Goal: Task Accomplishment & Management: Complete application form

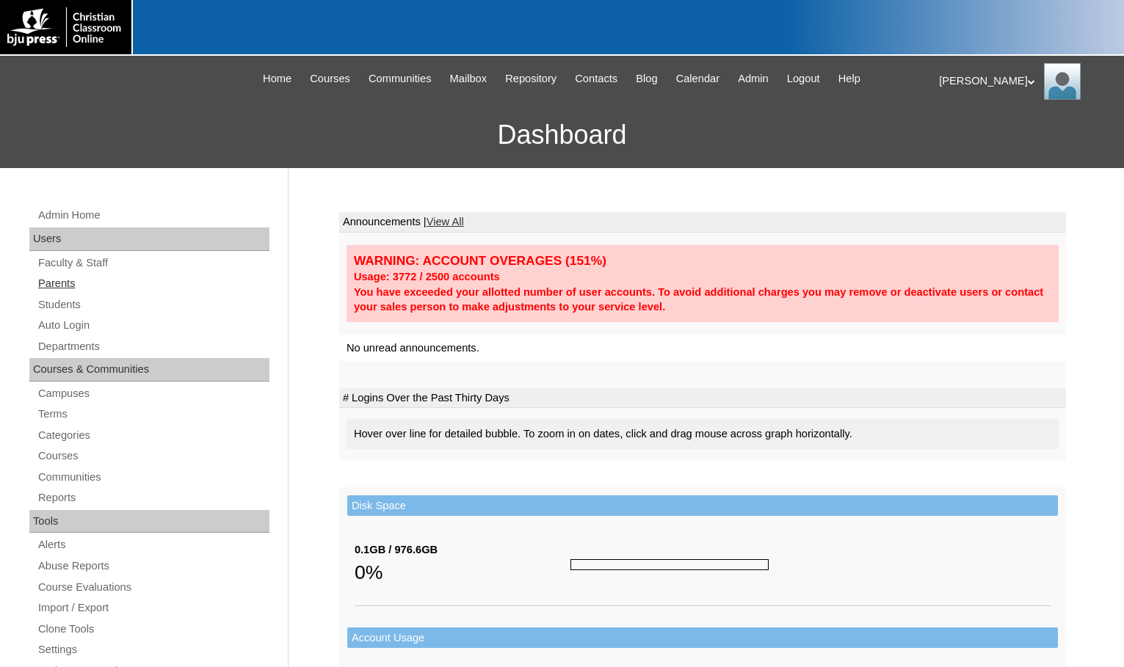
click at [101, 288] on link "Parents" at bounding box center [153, 283] width 233 height 18
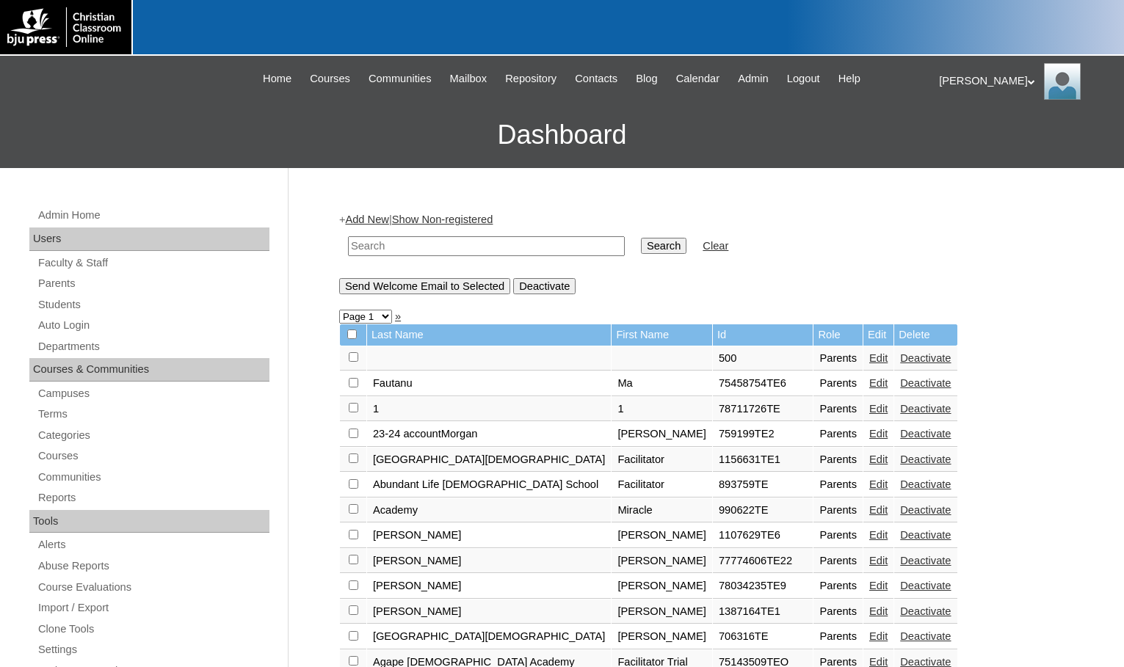
click at [481, 249] on input "text" at bounding box center [486, 246] width 277 height 20
drag, startPoint x: 481, startPoint y: 249, endPoint x: 148, endPoint y: 230, distance: 333.0
type input "80090335"
click at [641, 244] on input "Search" at bounding box center [663, 246] width 45 height 16
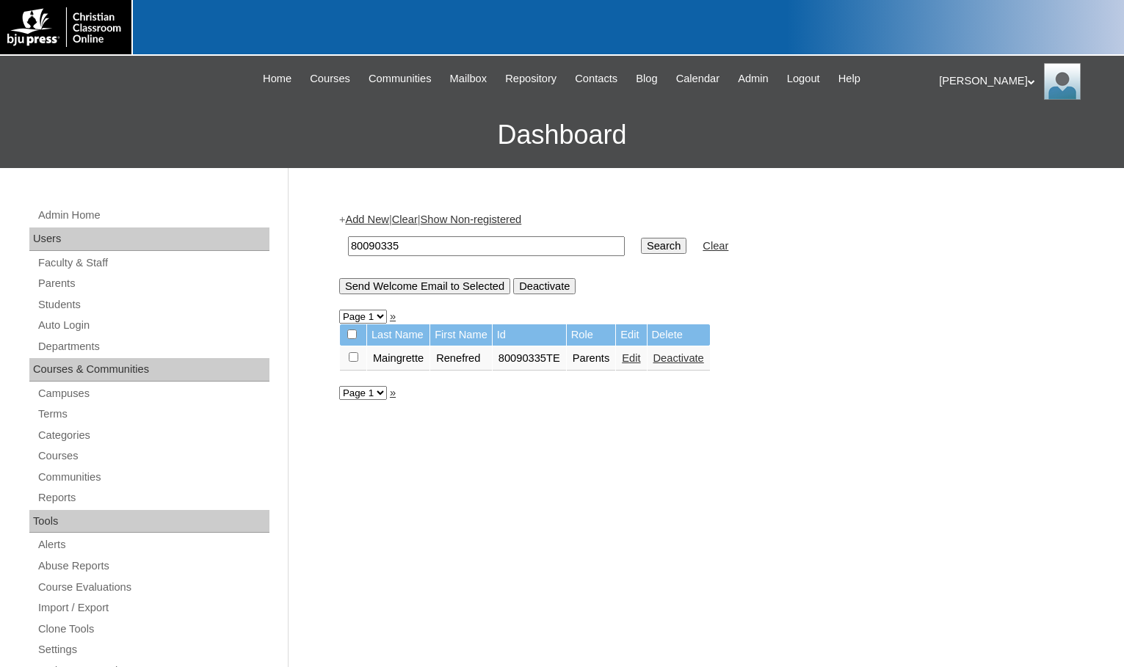
click at [636, 362] on link "Edit" at bounding box center [631, 358] width 18 height 12
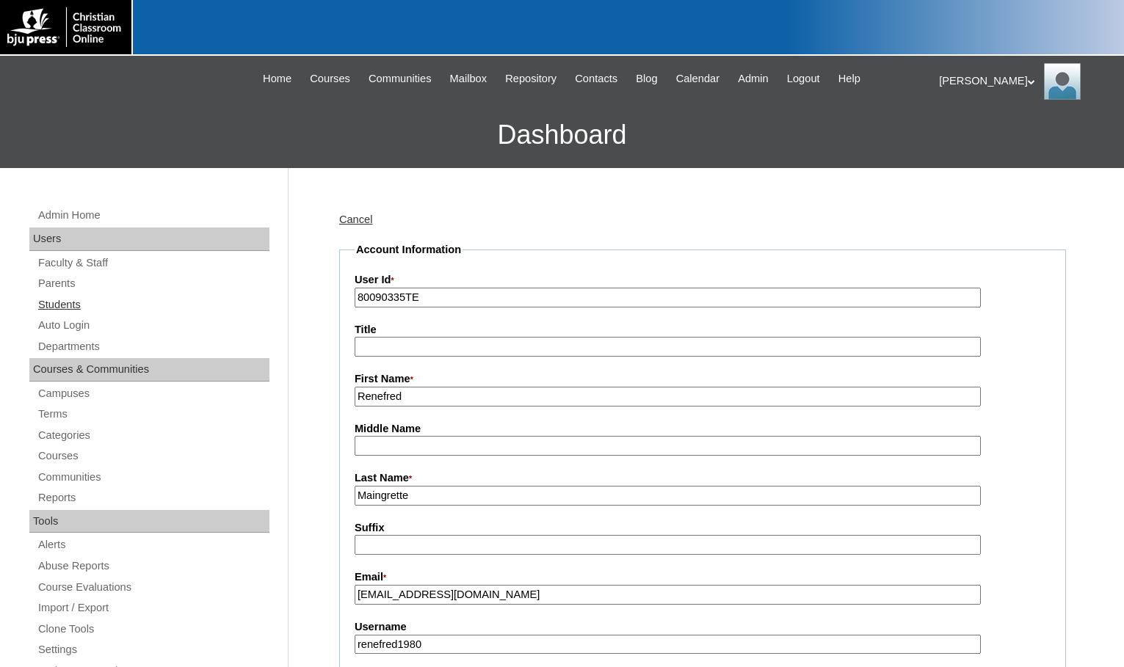
click at [81, 302] on link "Students" at bounding box center [153, 305] width 233 height 18
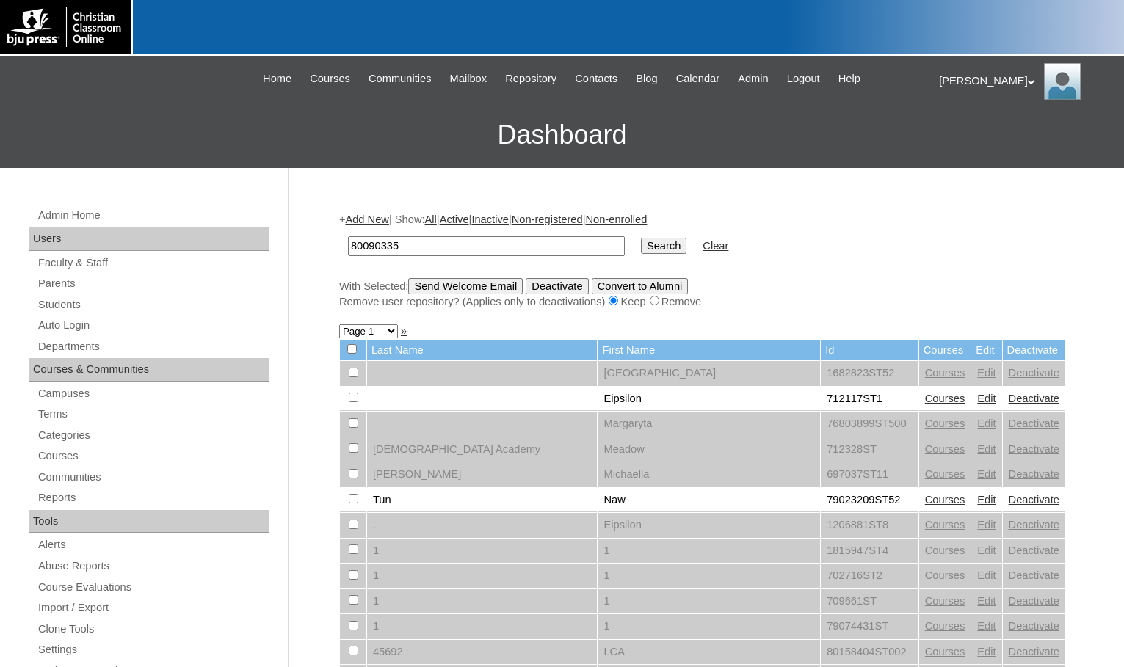
type input "80090335"
click at [641, 248] on input "Search" at bounding box center [663, 246] width 45 height 16
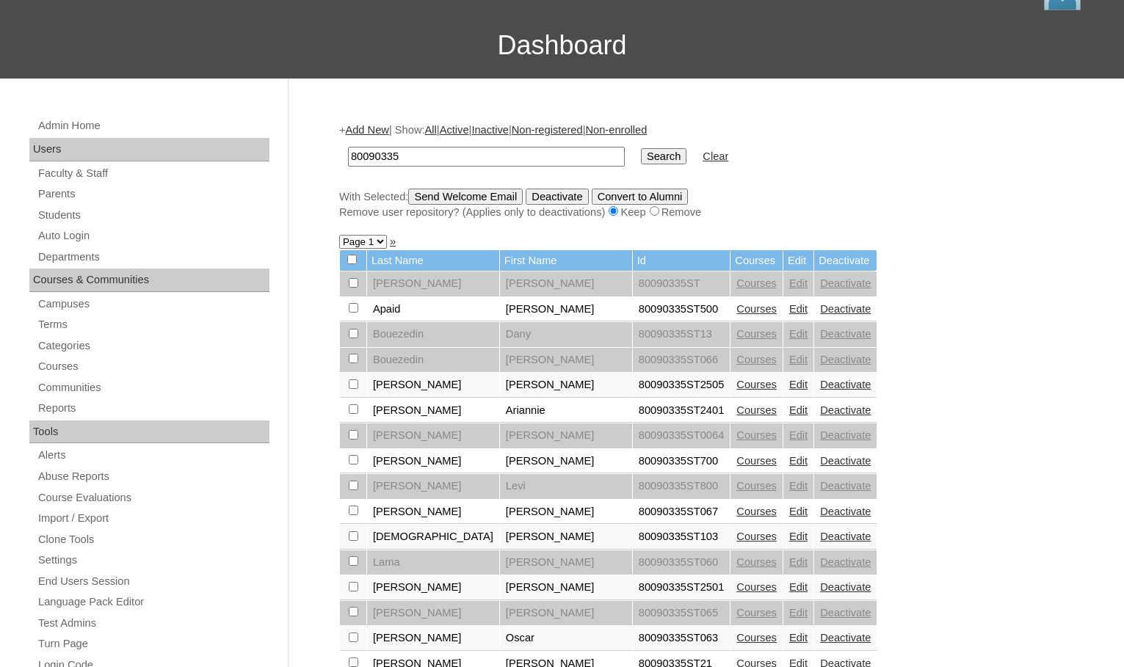
scroll to position [88, 0]
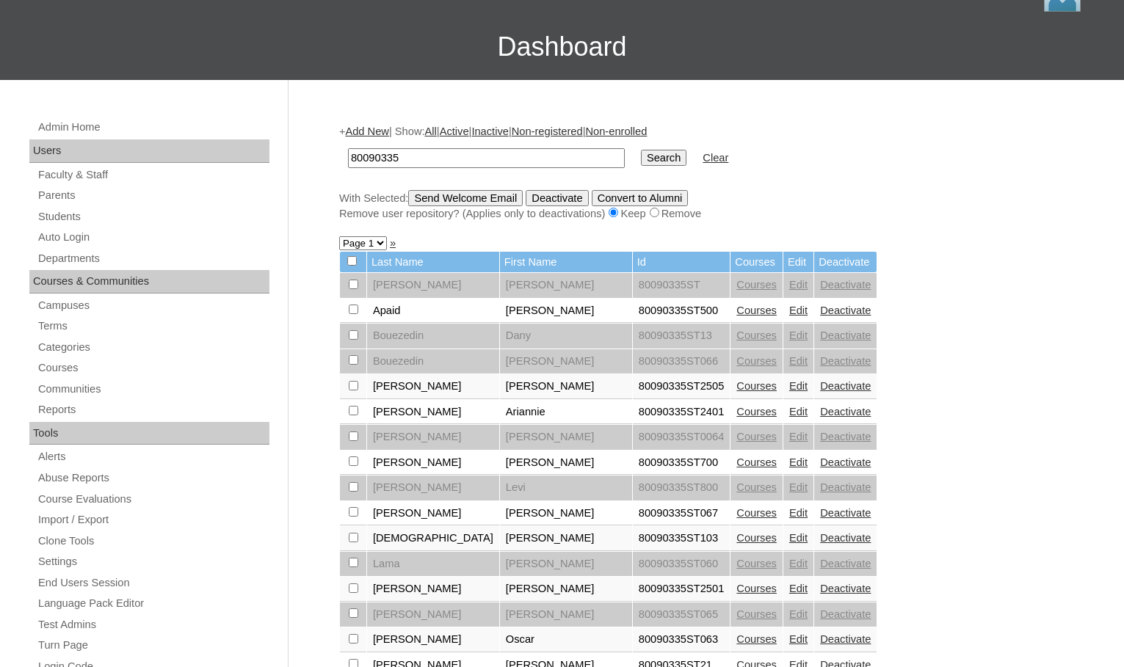
click at [372, 131] on link "Add New" at bounding box center [366, 131] width 43 height 12
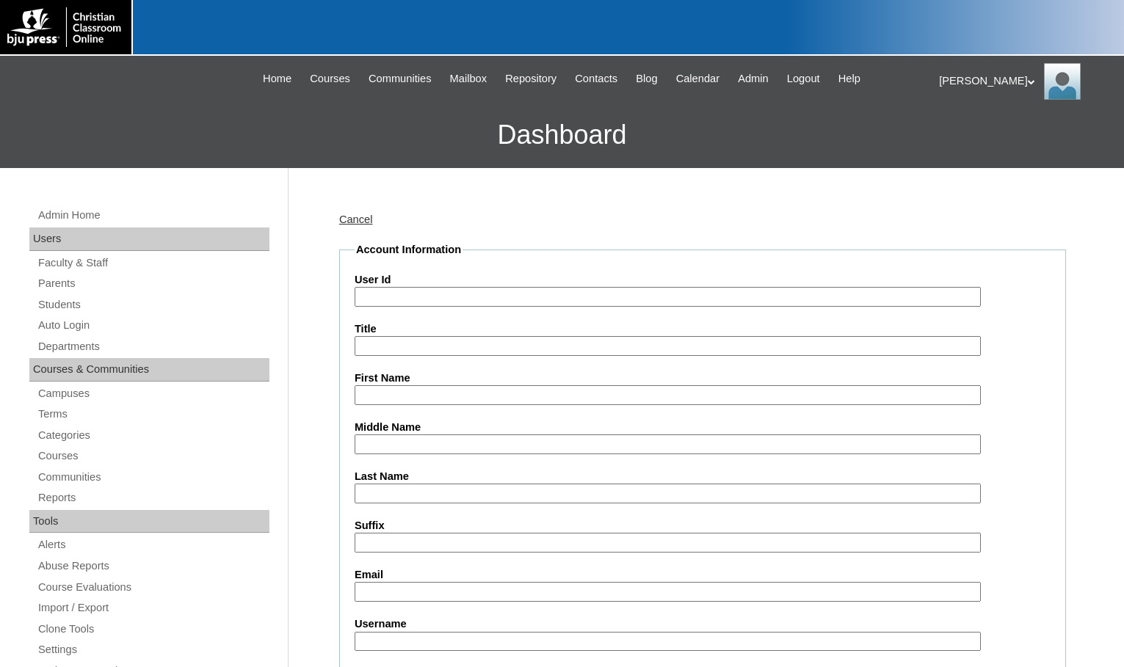
click at [445, 300] on input "User Id" at bounding box center [667, 297] width 626 height 20
paste input "80090335"
type input "80090335ST2"
type input "Xavier"
type input "Blanchard"
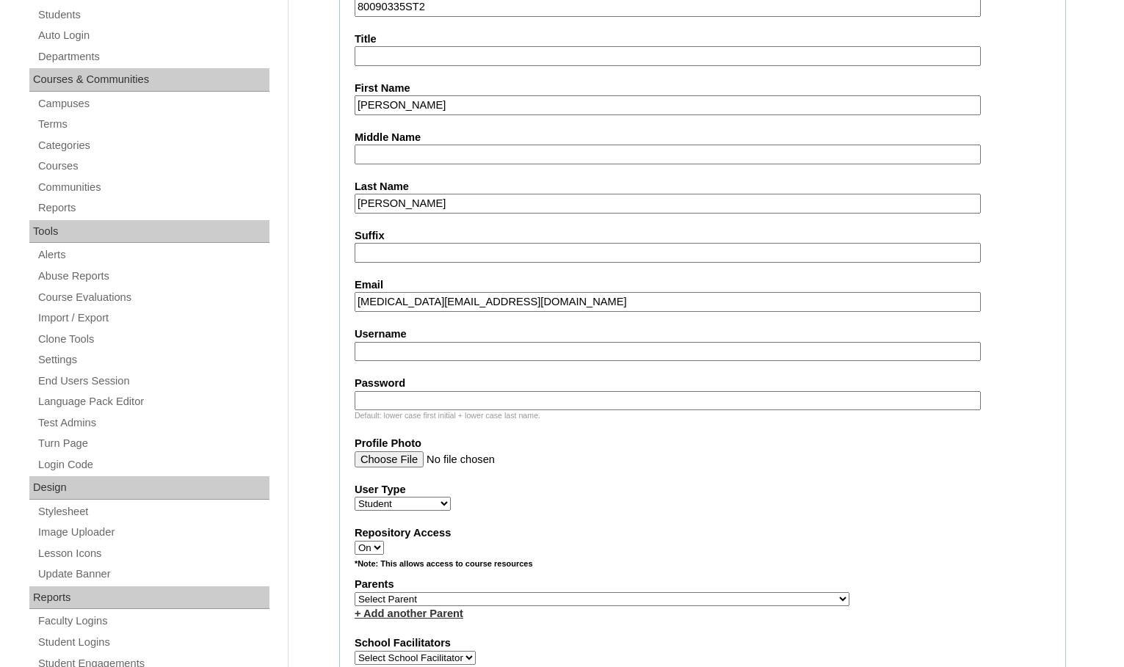
scroll to position [440, 0]
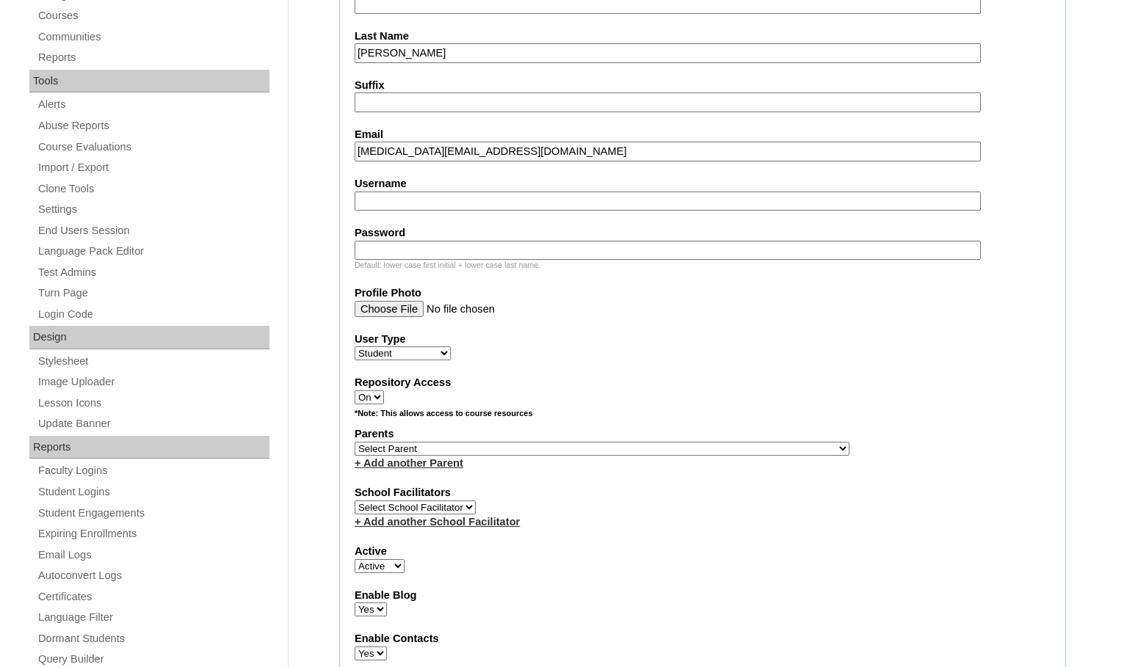
type input "doral@omegalearning.com"
click at [660, 451] on select "Select Parent , Fautanu, Ma 1, 1 23-24 accountMorgan, Jason 6th Street Mennonit…" at bounding box center [601, 449] width 495 height 14
select select "32453"
click at [710, 448] on div "Parents Select Parent , Fautanu, Ma 1, 1 23-24 accountMorgan, Jason 6th Street …" at bounding box center [702, 448] width 696 height 44
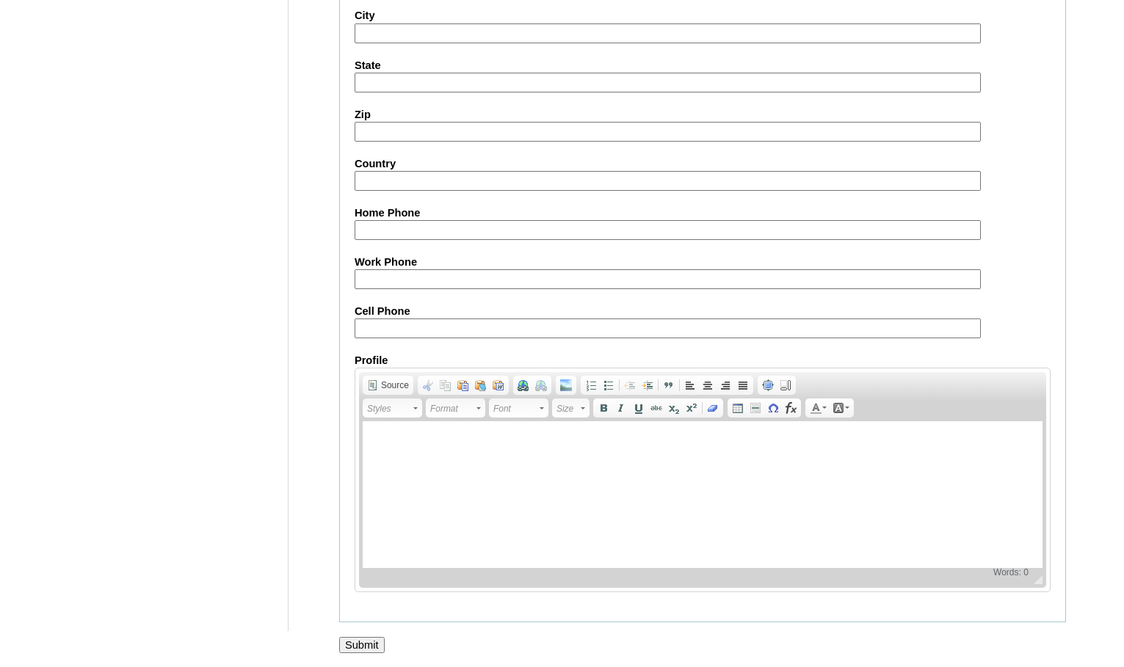
scroll to position [1566, 0]
click at [369, 638] on input "Submit" at bounding box center [361, 644] width 45 height 16
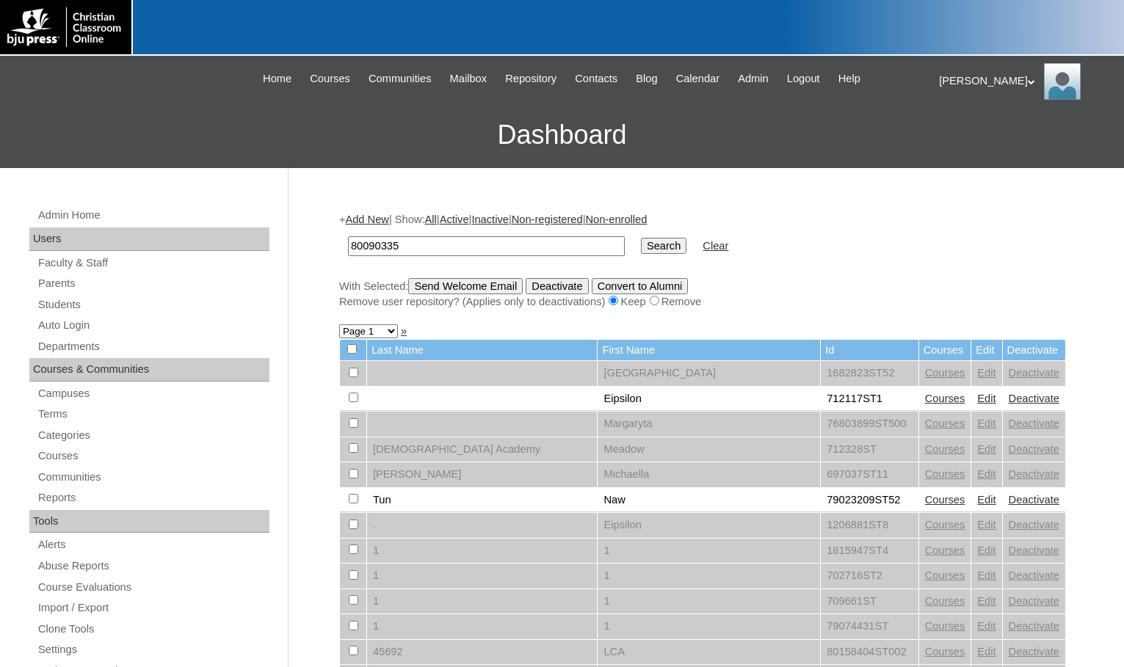
type input "80090335"
click at [641, 238] on input "Search" at bounding box center [663, 246] width 45 height 16
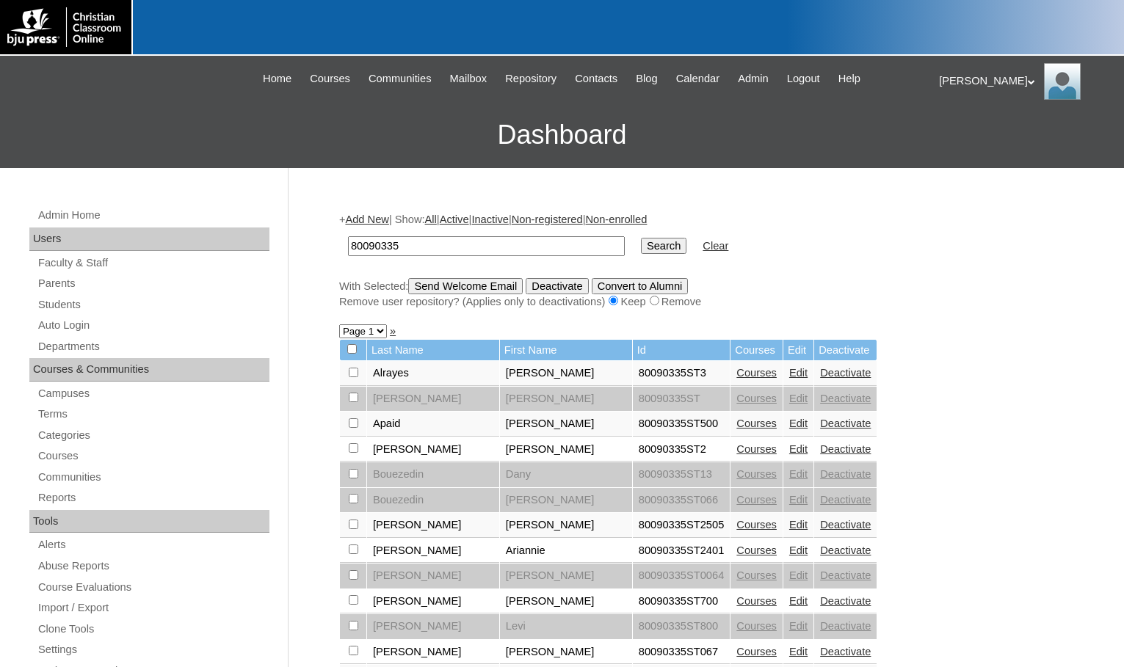
click at [736, 368] on link "Courses" at bounding box center [756, 373] width 40 height 12
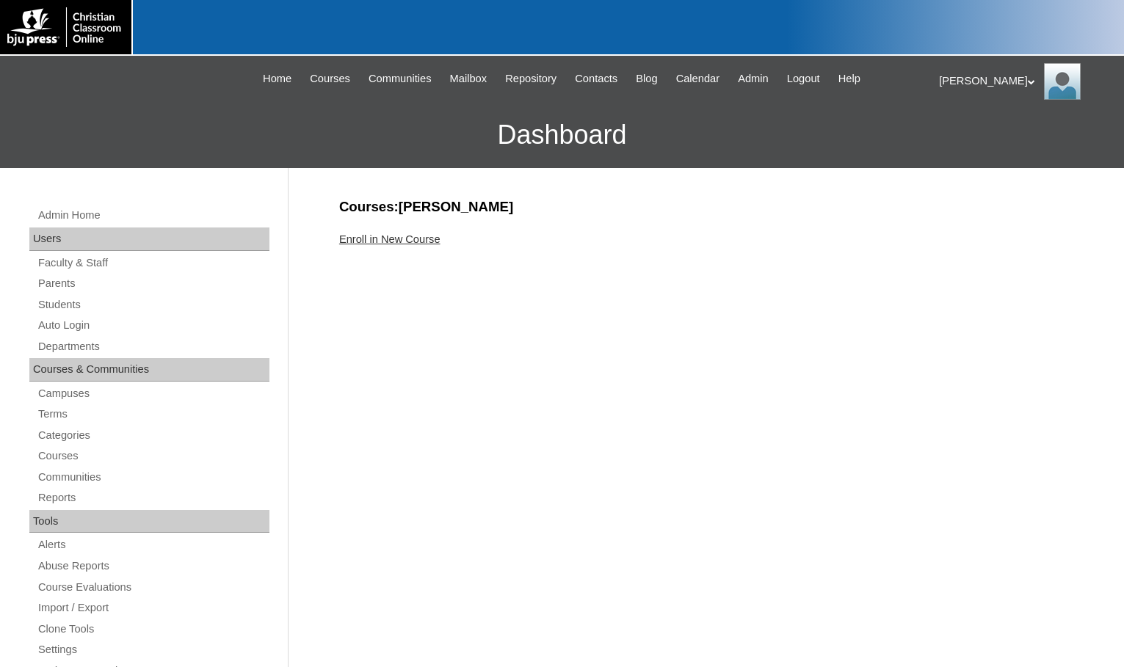
click at [407, 244] on link "Enroll in New Course" at bounding box center [389, 239] width 101 height 12
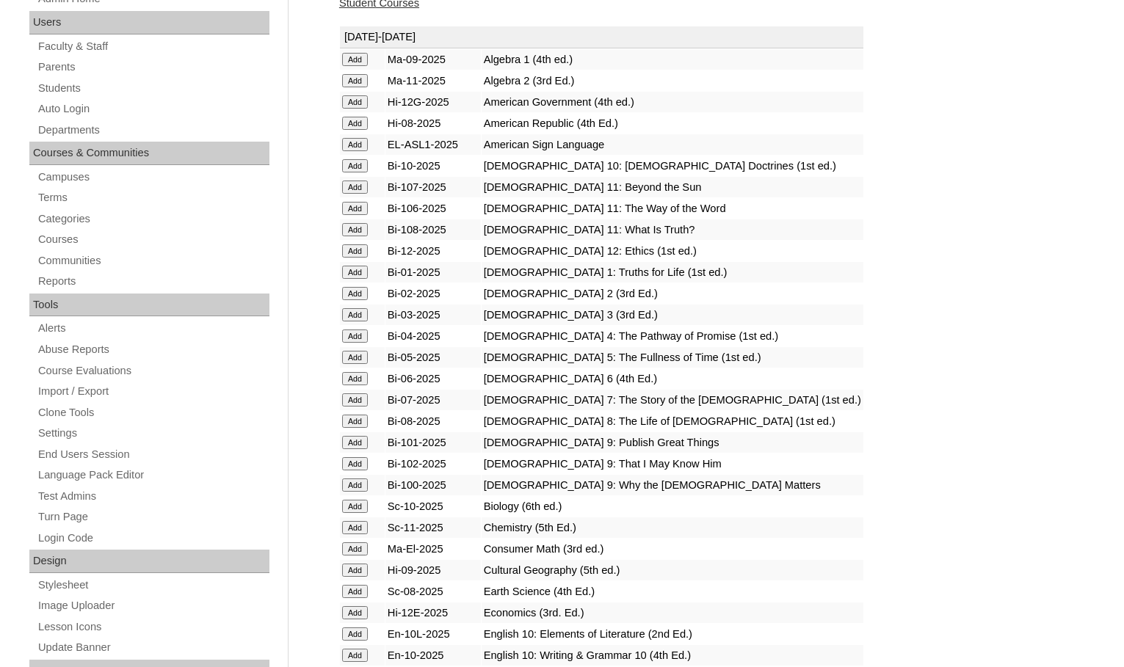
scroll to position [294, 0]
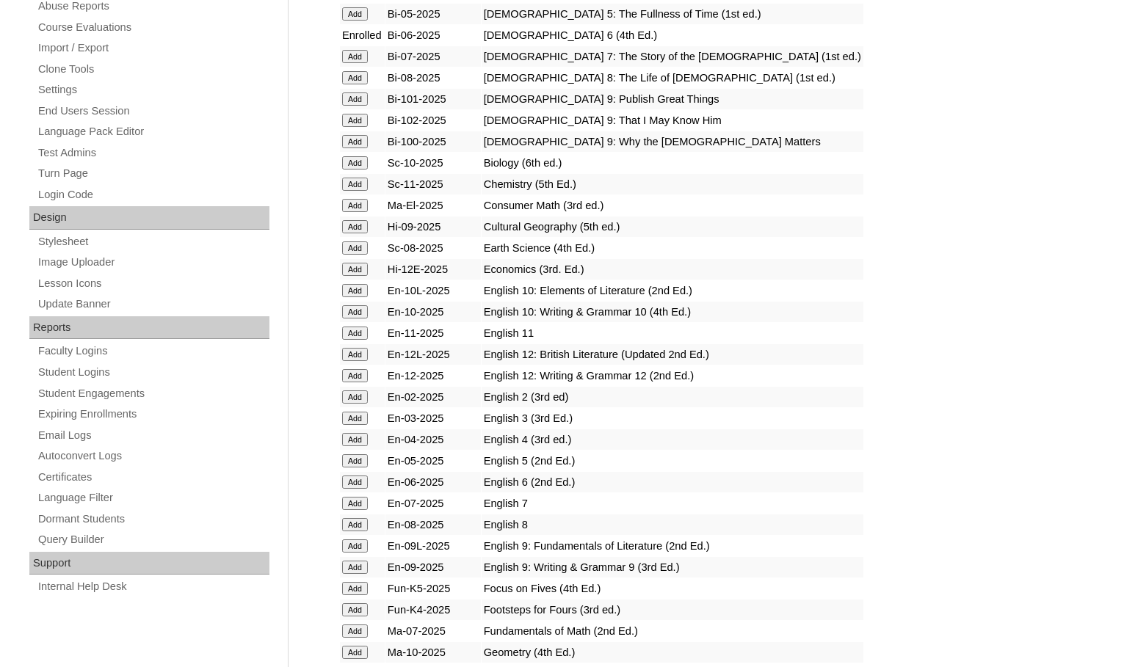
scroll to position [587, 0]
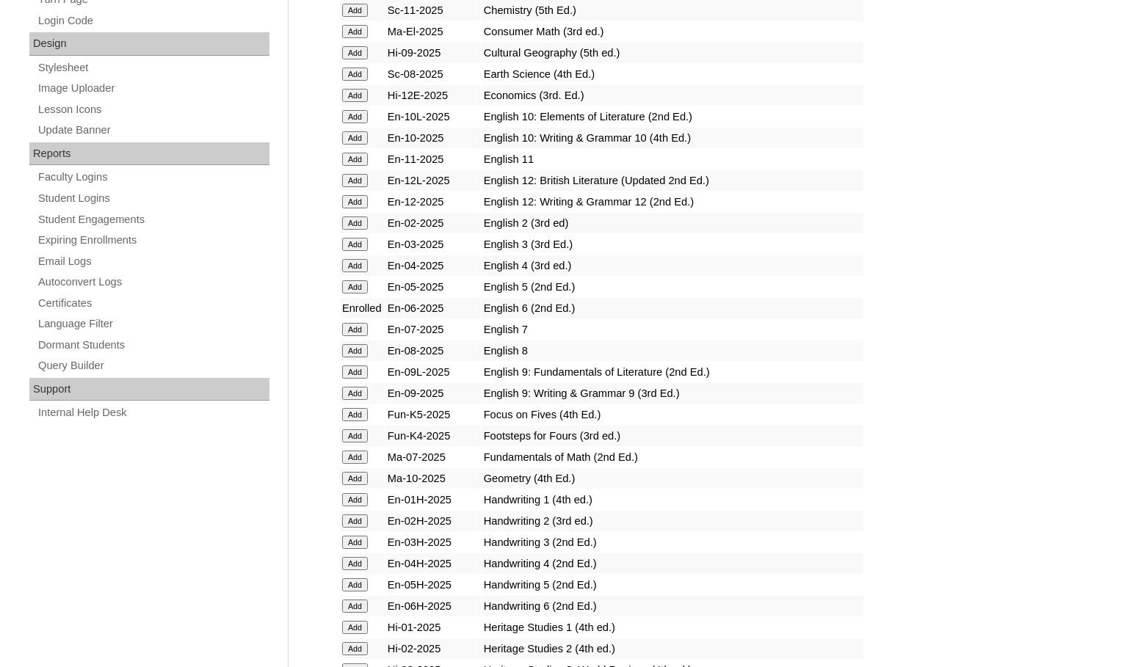
scroll to position [807, 0]
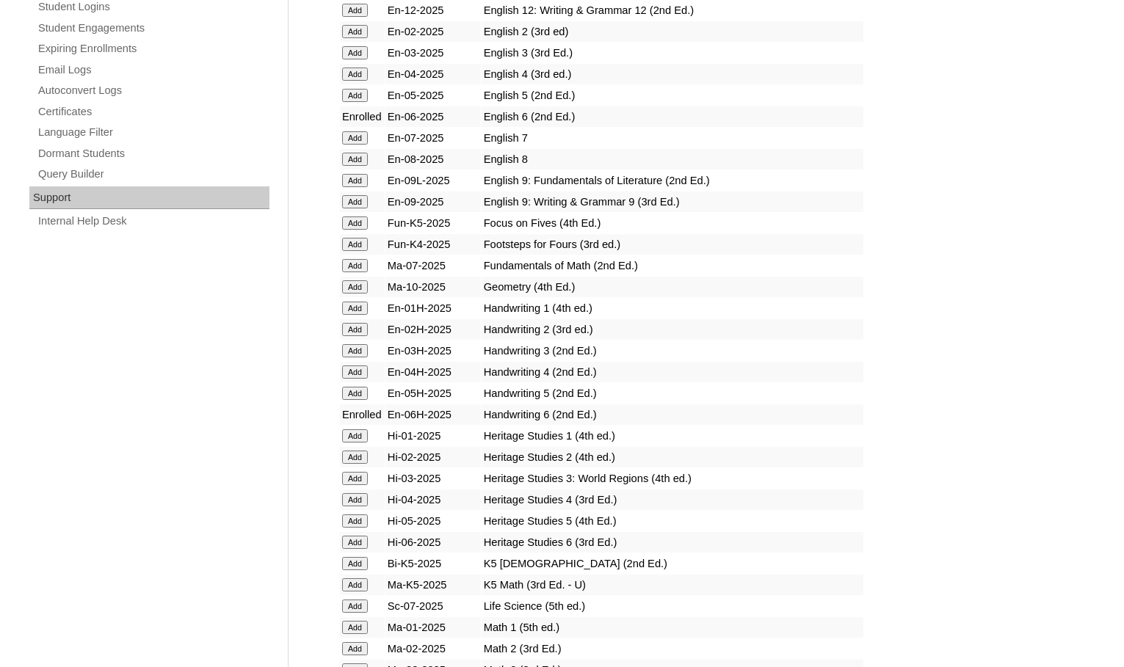
scroll to position [954, 0]
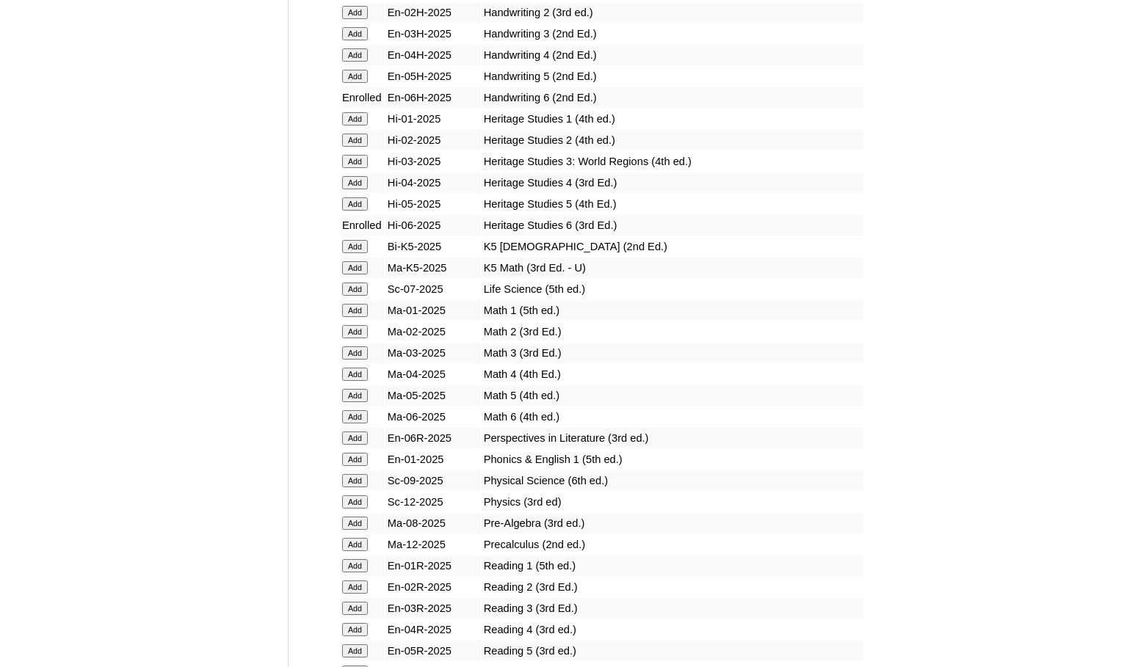
scroll to position [1321, 0]
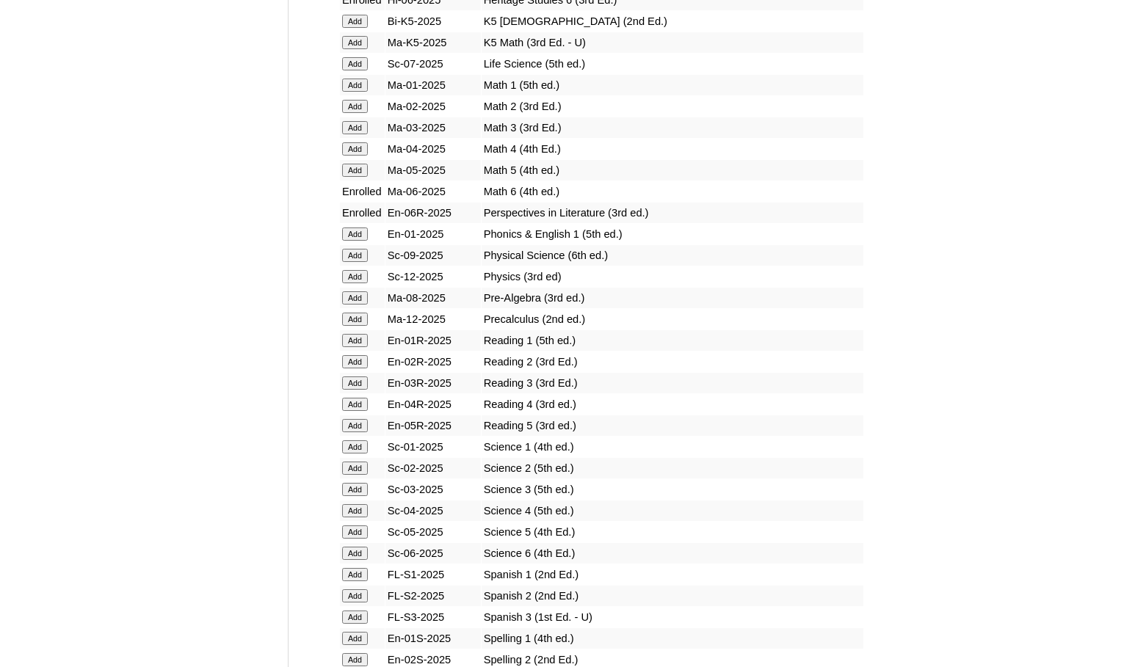
scroll to position [1541, 0]
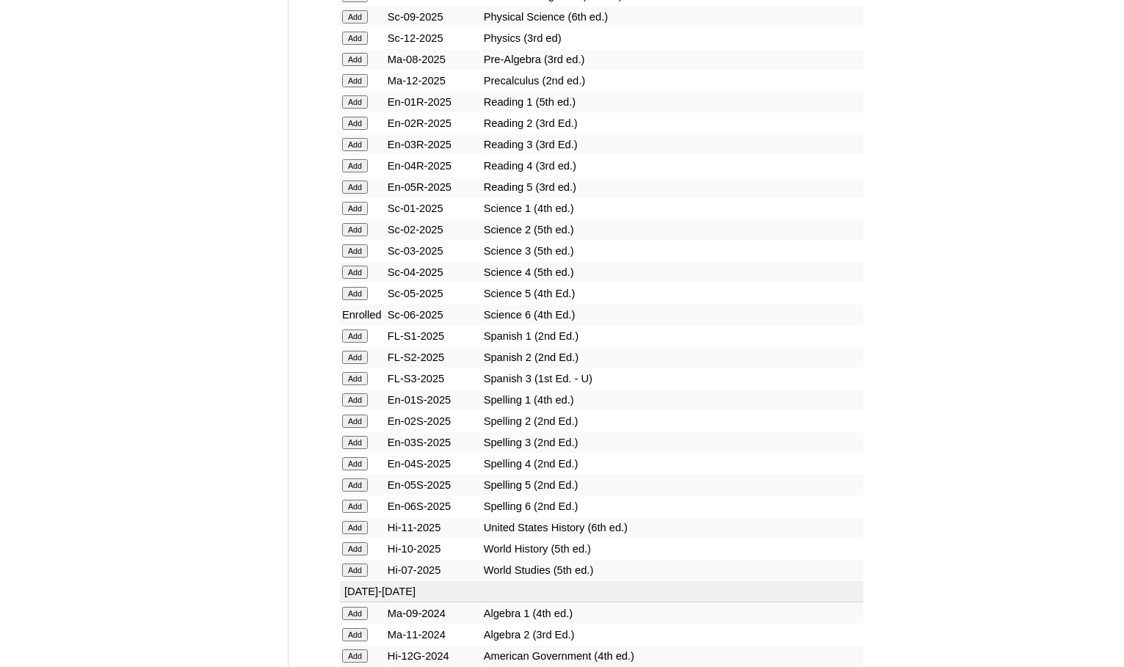
scroll to position [1761, 0]
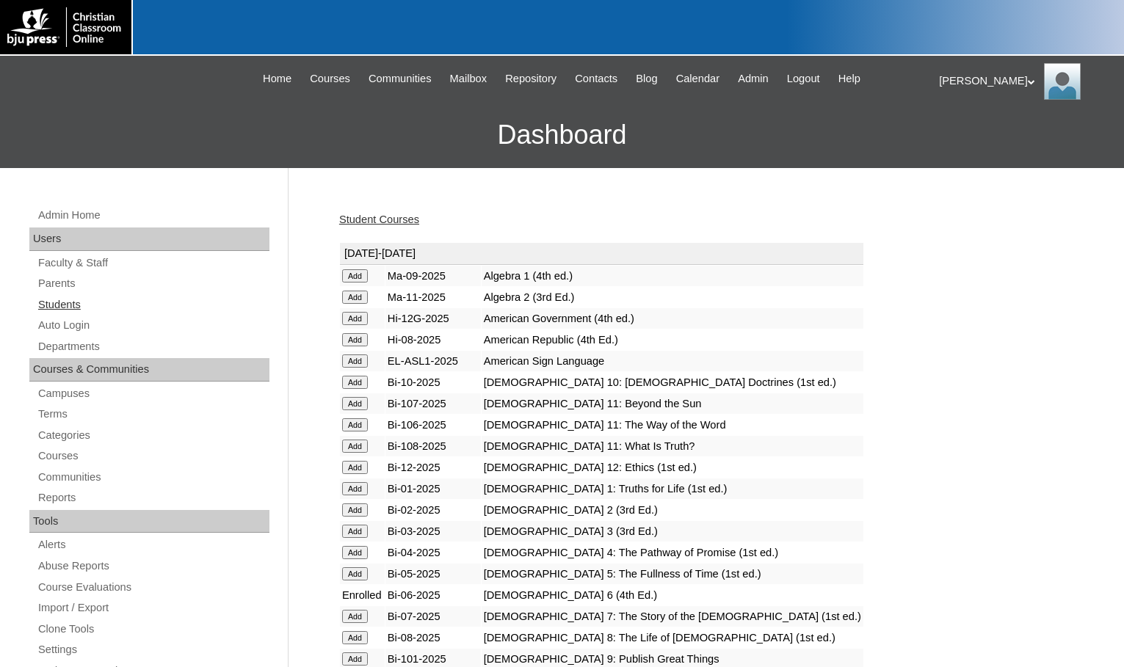
click at [73, 306] on link "Students" at bounding box center [153, 305] width 233 height 18
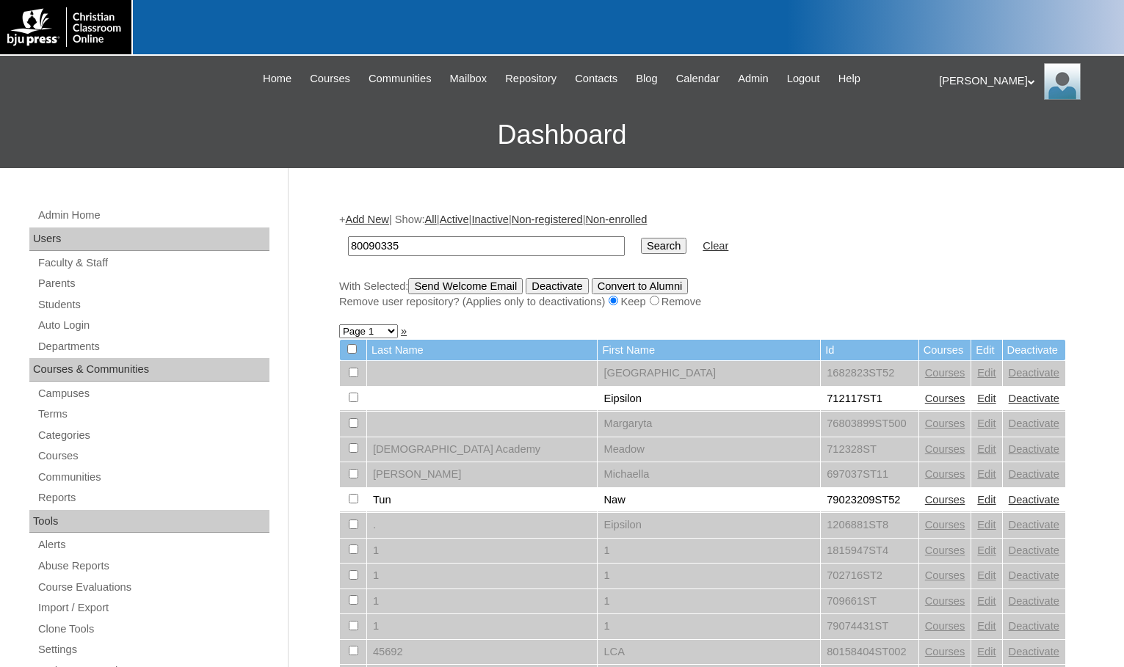
type input "80090335"
click at [641, 243] on input "Search" at bounding box center [663, 246] width 45 height 16
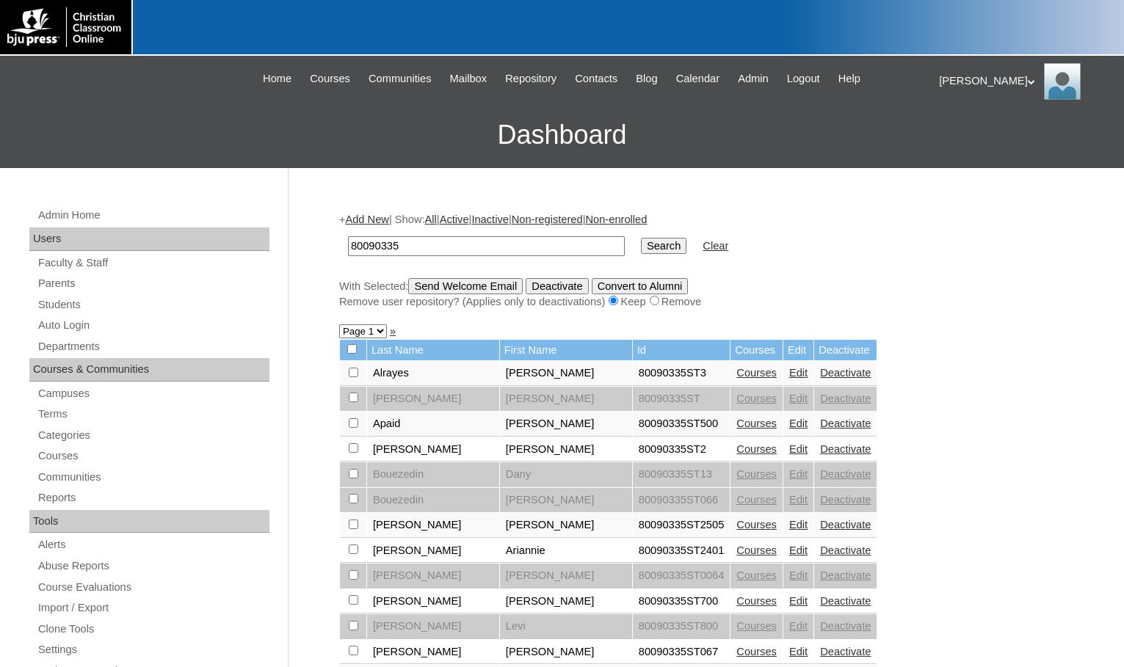
click at [353, 377] on input "checkbox" at bounding box center [354, 373] width 10 height 10
checkbox input "true"
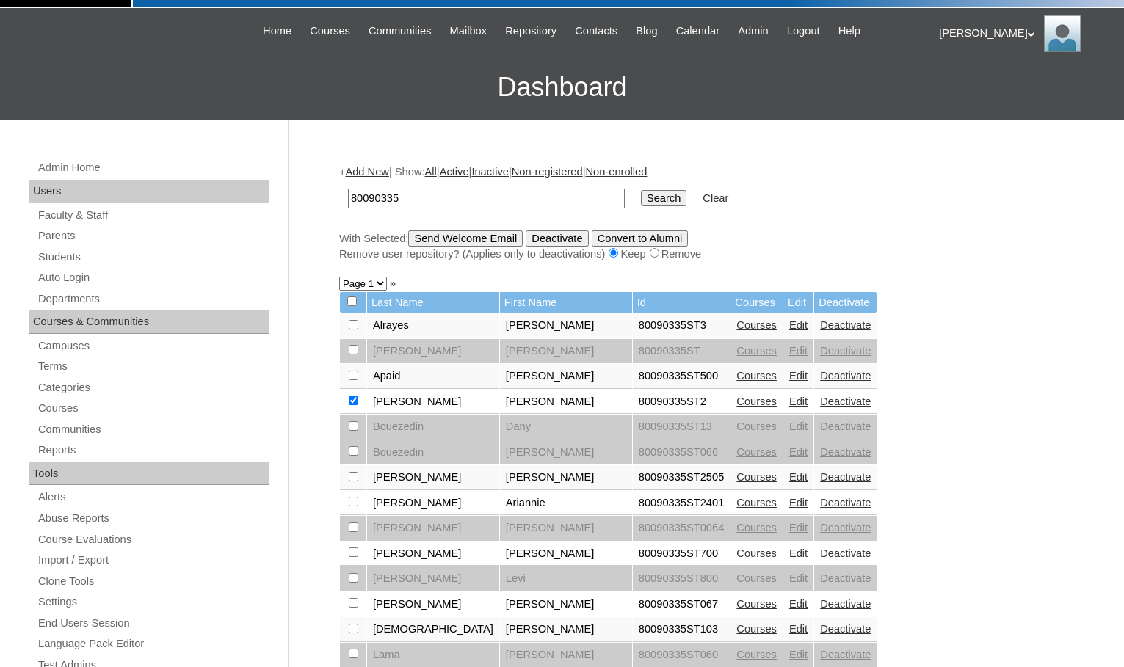
scroll to position [73, 0]
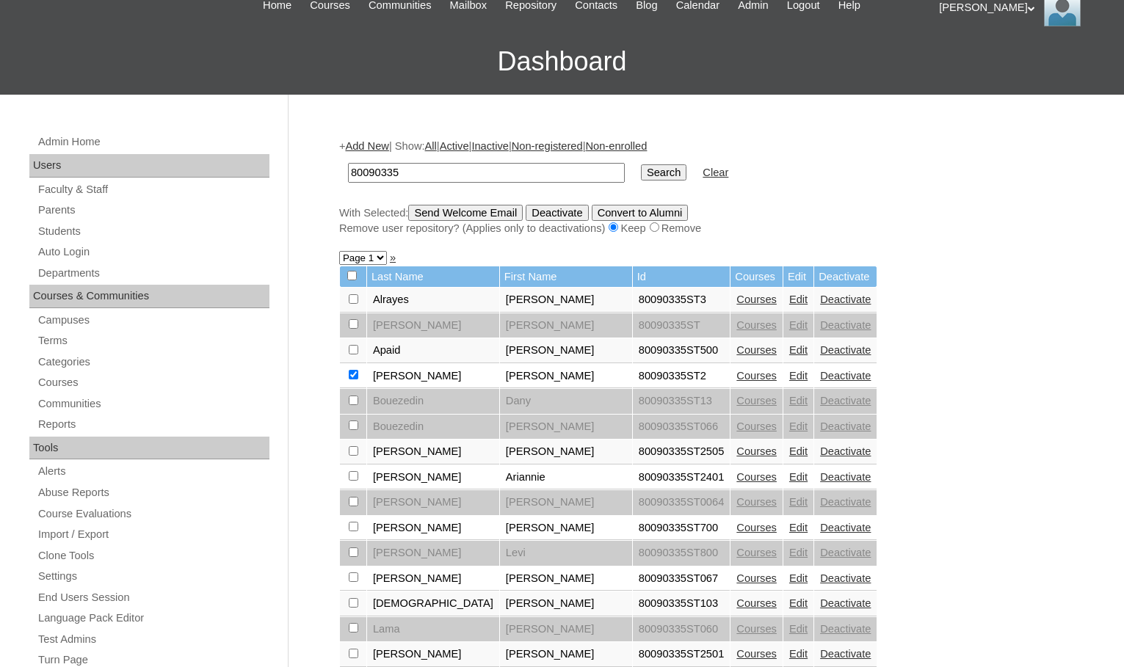
click at [351, 299] on input "checkbox" at bounding box center [354, 299] width 10 height 10
checkbox input "true"
click at [459, 216] on input "Send Welcome Email" at bounding box center [465, 213] width 114 height 16
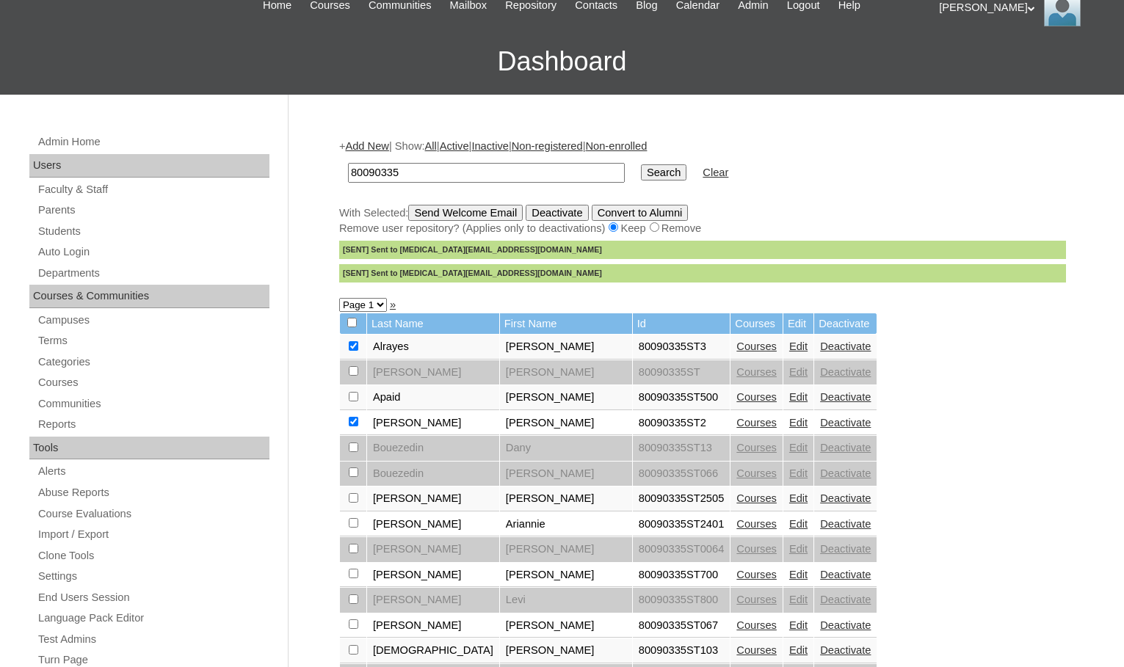
click at [899, 615] on div "+ Add New | Show: All | Active | Inactive | Non-registered | Non-enrolled 80090…" at bounding box center [699, 636] width 734 height 1024
click at [736, 423] on link "Courses" at bounding box center [756, 423] width 40 height 12
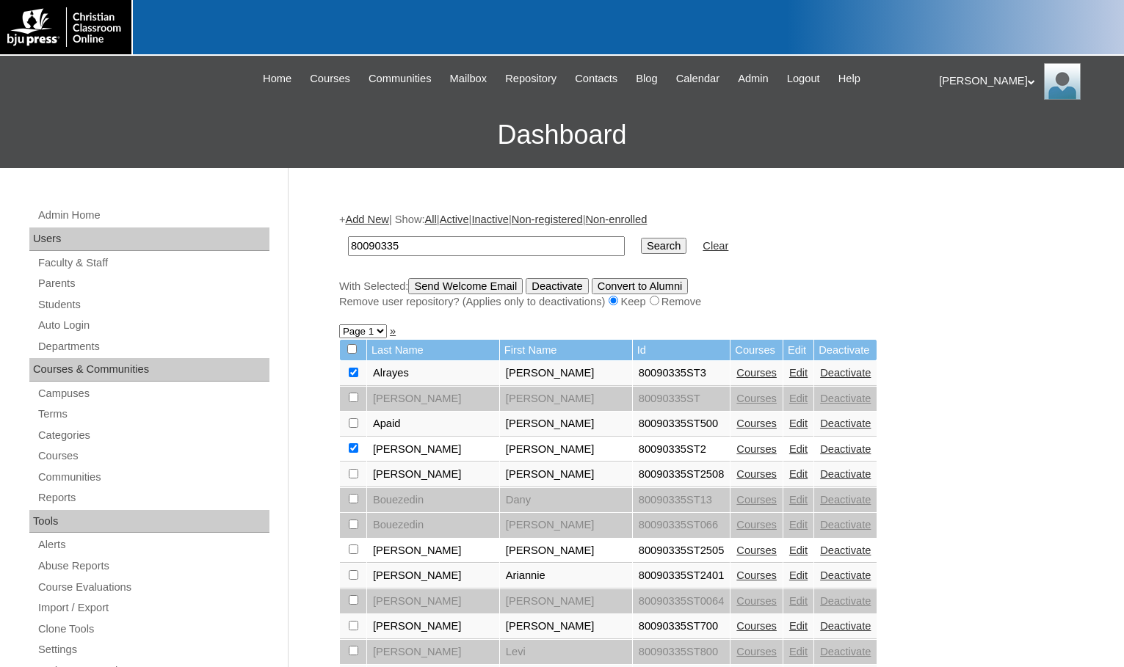
scroll to position [62, 0]
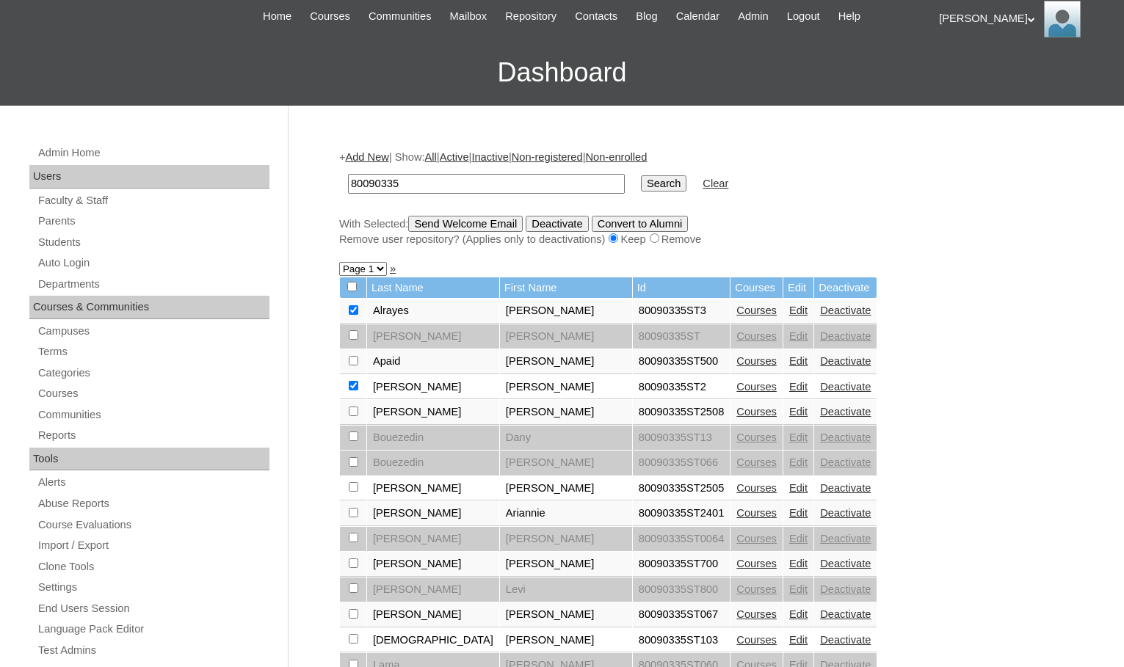
click at [852, 597] on div "+ Add New | Show: All | Active | Inactive | Non-registered | Non-enrolled 80090…" at bounding box center [699, 636] width 734 height 1002
click at [789, 312] on link "Edit" at bounding box center [798, 311] width 18 height 12
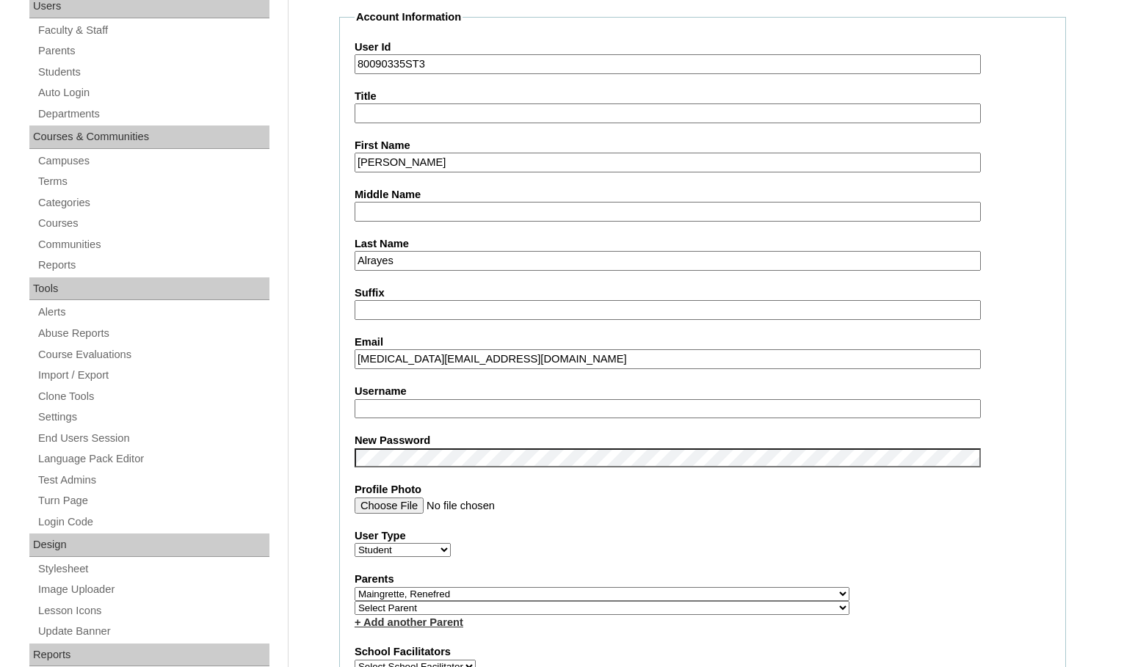
scroll to position [367, 0]
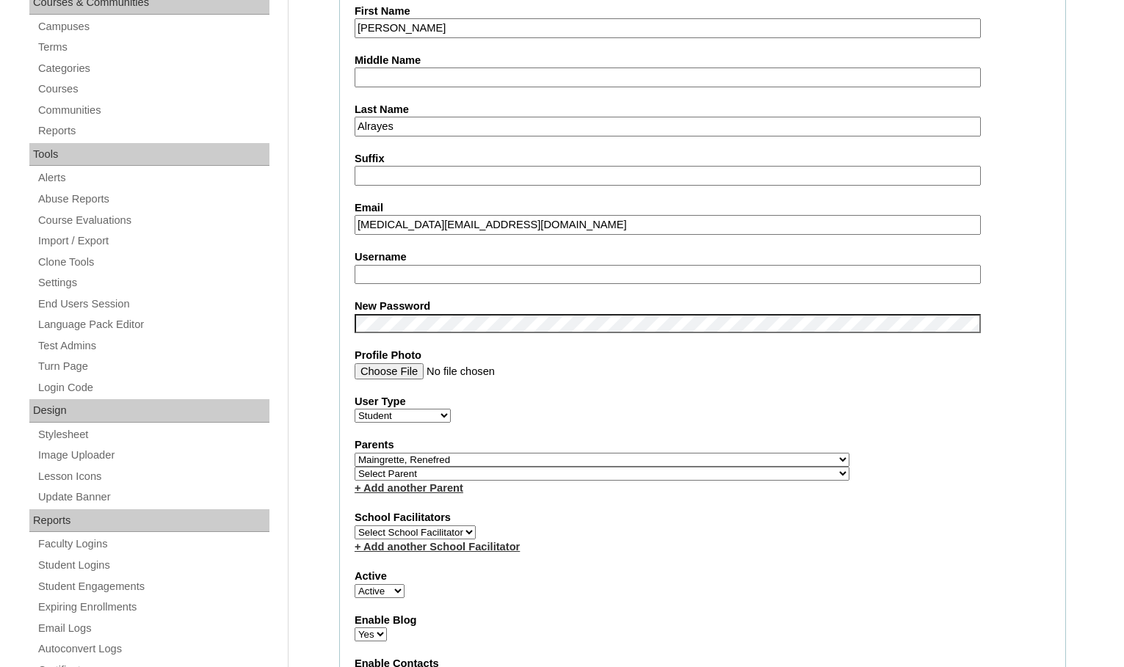
type input "msevilla"
drag, startPoint x: 433, startPoint y: 283, endPoint x: 334, endPoint y: 272, distance: 99.6
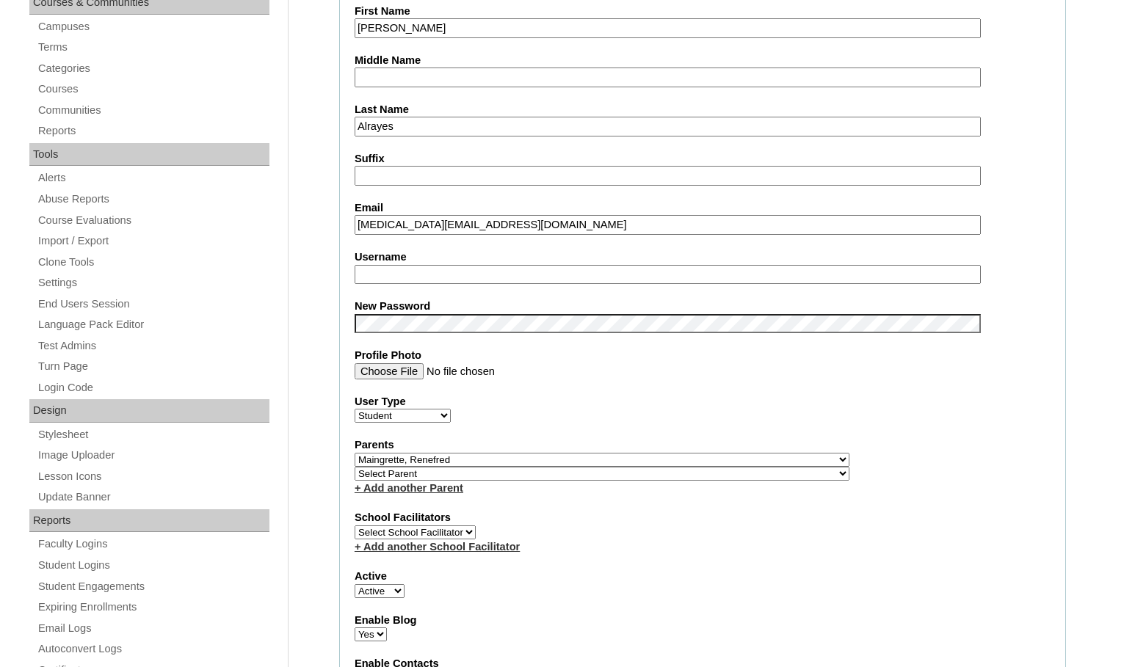
click at [677, 458] on select "Select Parent , Fautanu, Ma 1, 1 23-24 accountMorgan, Jason 6th Street Mennonit…" at bounding box center [601, 460] width 495 height 14
select select
click at [354, 453] on select "Select Parent , Fautanu, Ma 1, 1 23-24 accountMorgan, Jason 6th Street Mennonit…" at bounding box center [601, 460] width 495 height 14
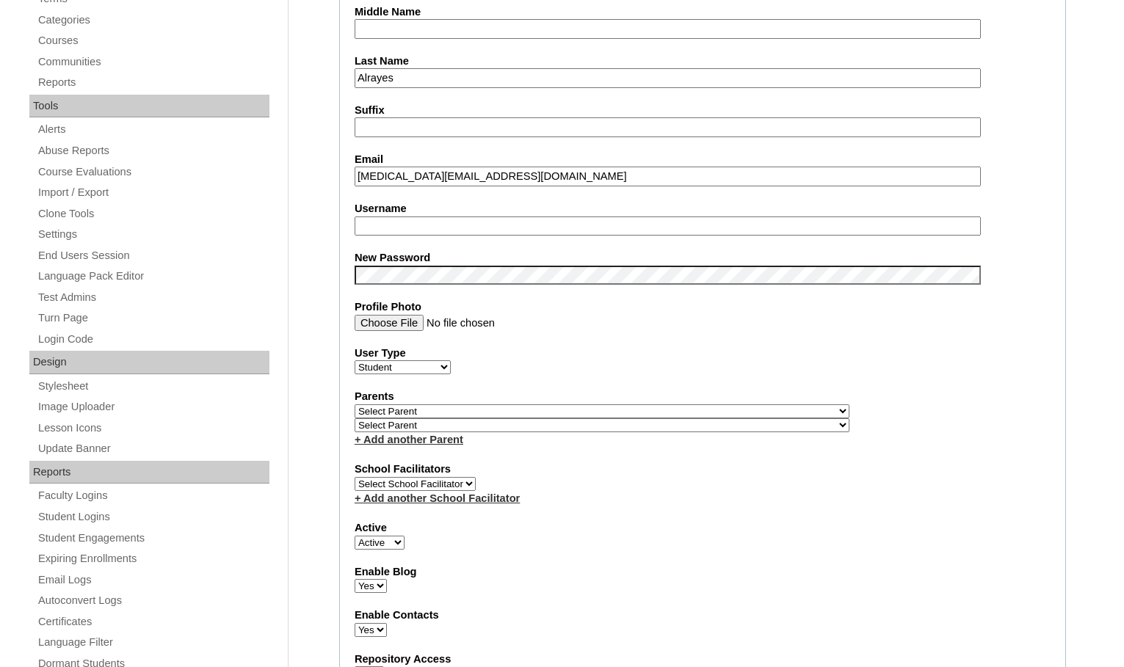
scroll to position [440, 0]
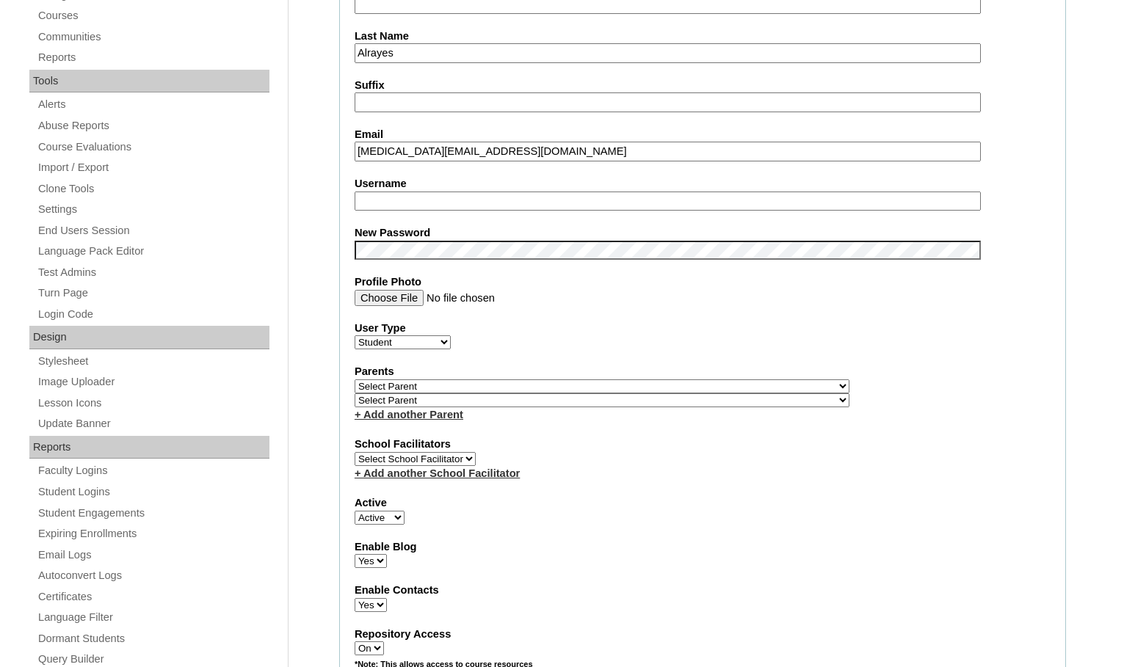
click at [381, 517] on select "Active Inactive" at bounding box center [379, 518] width 50 height 14
select select "0"
click at [354, 511] on select "Active Inactive" at bounding box center [379, 518] width 50 height 14
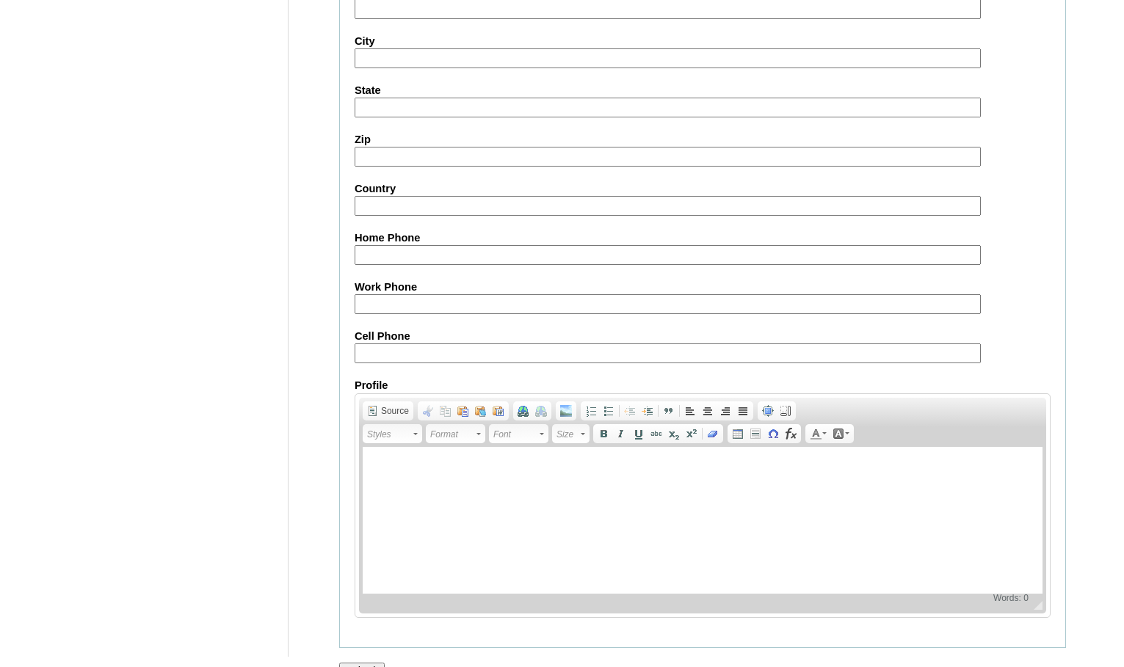
scroll to position [1569, 0]
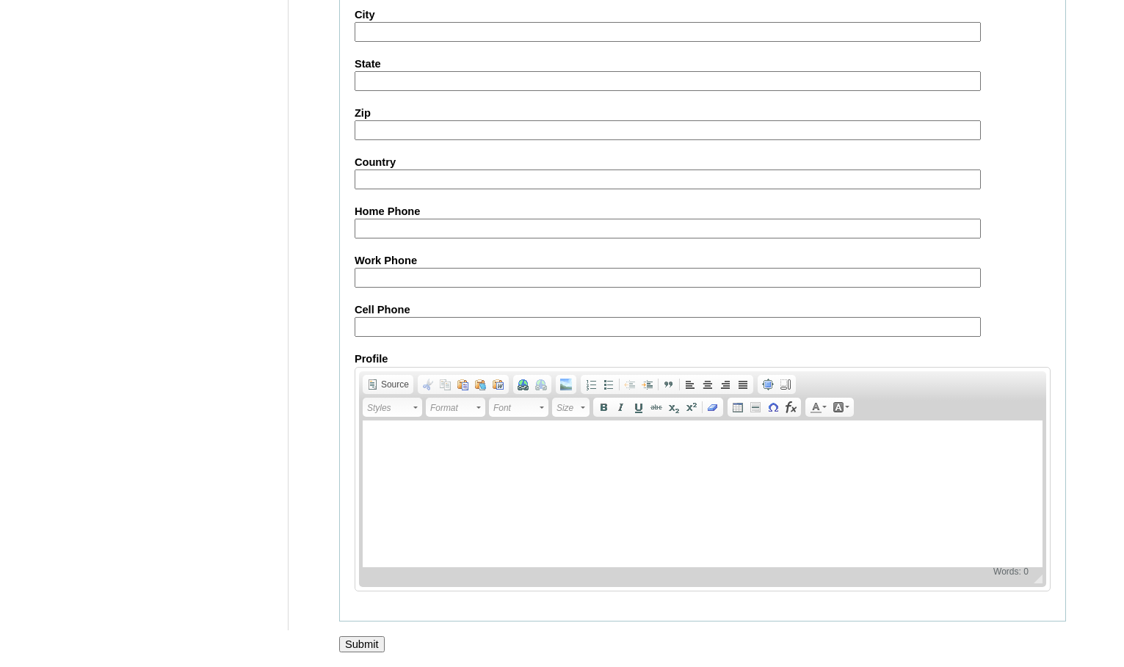
click at [374, 648] on input "Submit" at bounding box center [361, 644] width 45 height 16
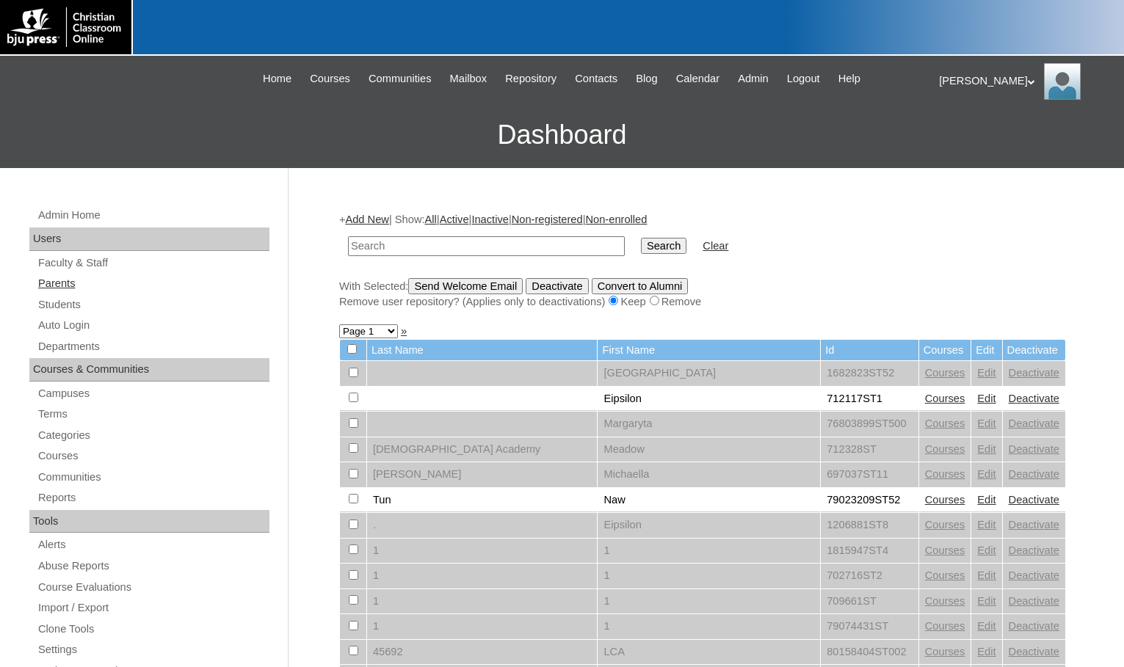
click at [78, 285] on link "Parents" at bounding box center [153, 283] width 233 height 18
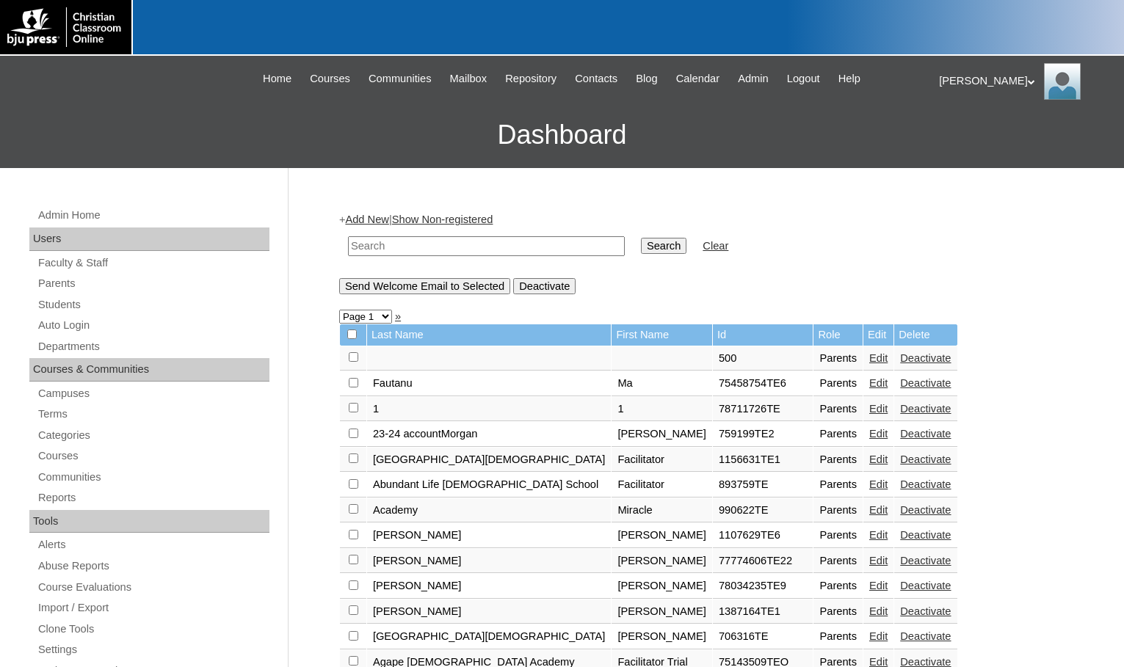
click at [447, 245] on input "text" at bounding box center [486, 246] width 277 height 20
drag, startPoint x: 447, startPoint y: 245, endPoint x: 277, endPoint y: 245, distance: 169.5
type input "79338768"
click at [641, 247] on input "Search" at bounding box center [663, 246] width 45 height 16
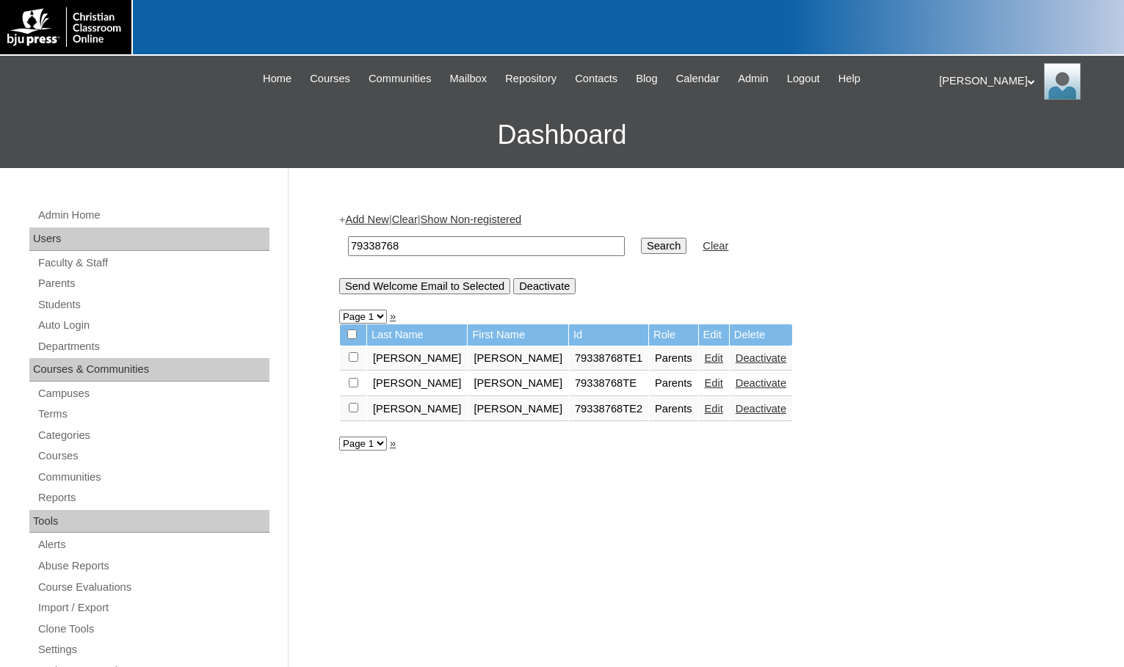
click at [376, 224] on link "Add New" at bounding box center [366, 220] width 43 height 12
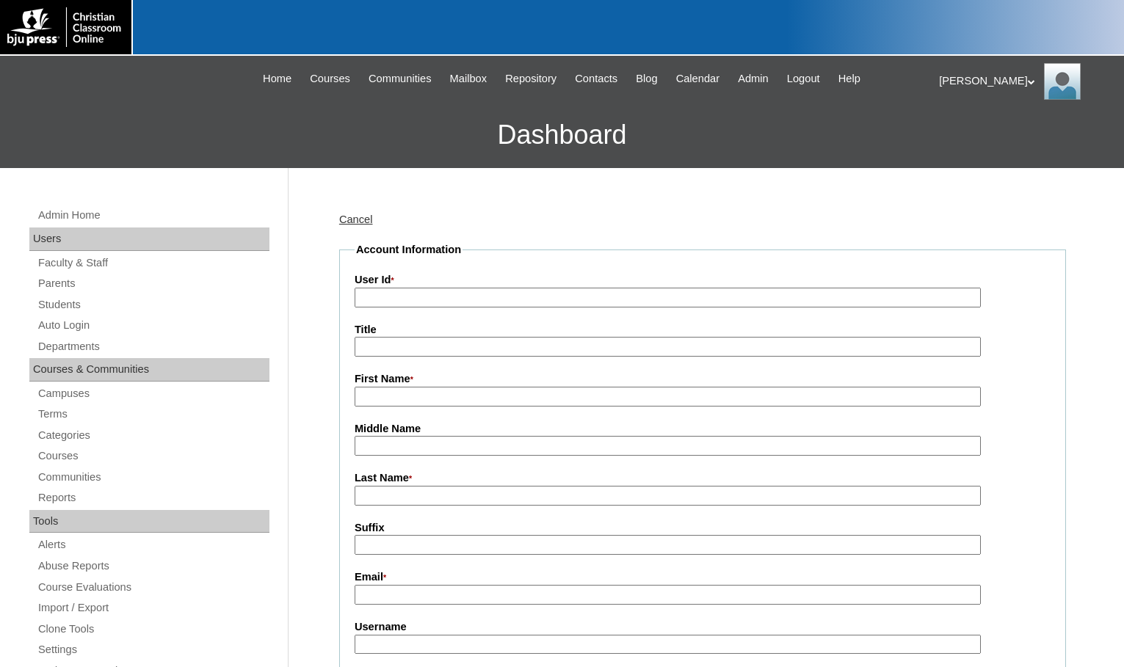
click at [403, 296] on input "User Id *" at bounding box center [667, 298] width 626 height 20
paste input "79338768"
type input "79338768TE3"
type input "[PERSON_NAME]"
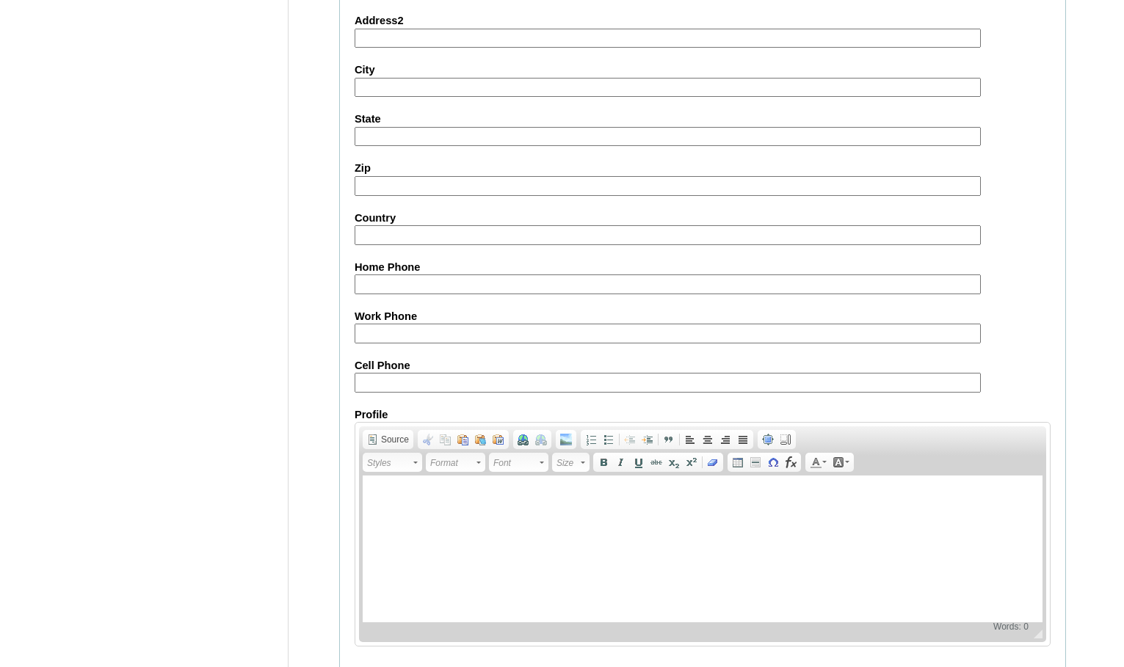
scroll to position [1316, 0]
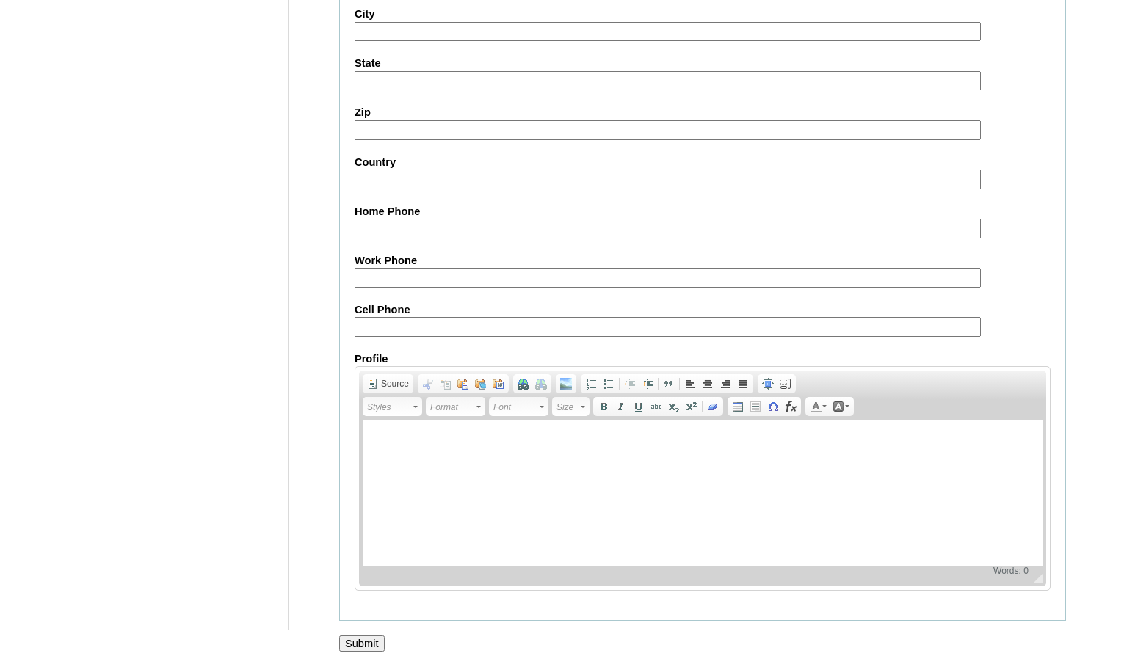
type input "hannah.pursley1@gmail.com"
click at [375, 637] on input "Submit" at bounding box center [361, 644] width 45 height 16
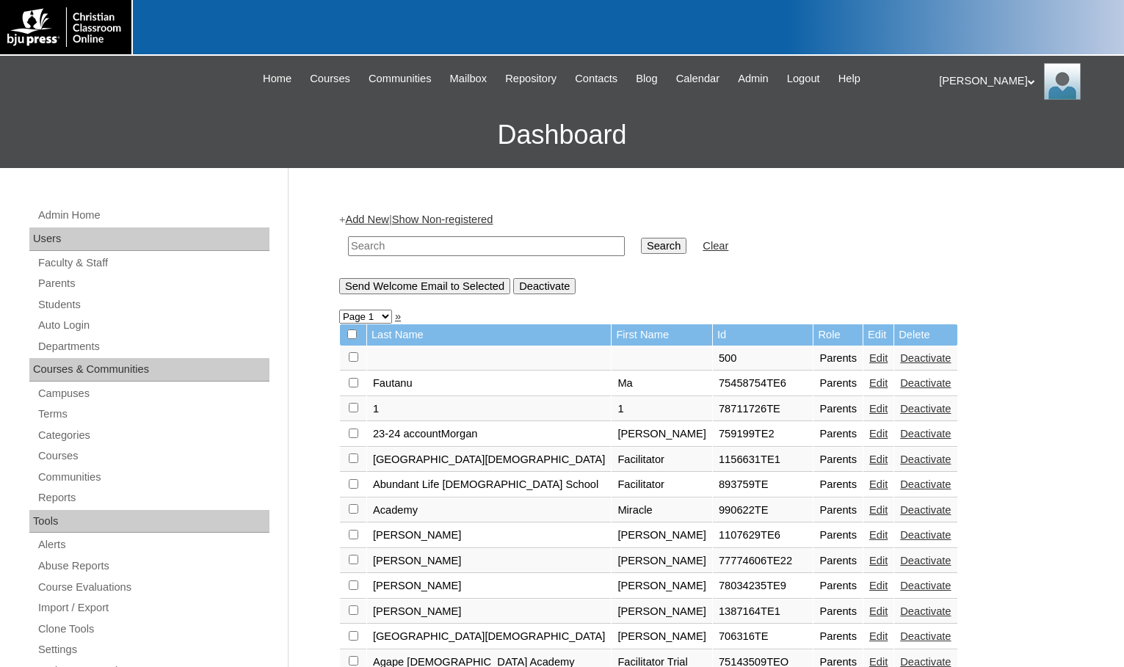
click at [474, 245] on input "text" at bounding box center [486, 246] width 277 height 20
paste input "79338768"
type input "79338768"
click at [641, 244] on input "Search" at bounding box center [663, 246] width 45 height 16
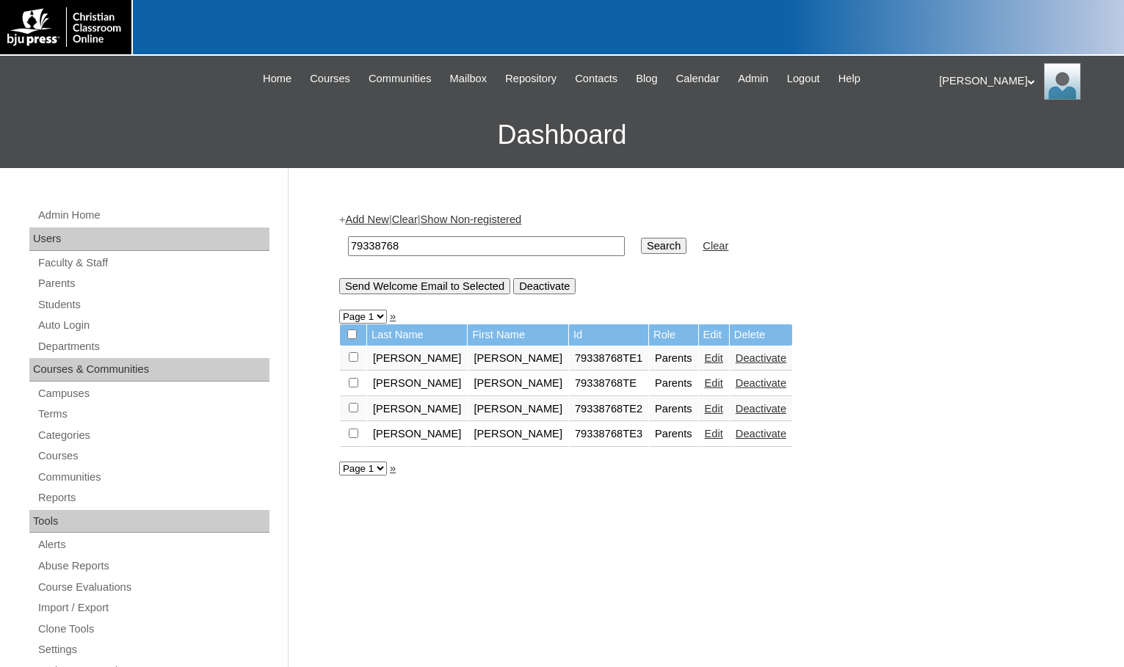
click at [351, 362] on input "checkbox" at bounding box center [354, 357] width 10 height 10
checkbox input "true"
click at [451, 289] on input "Send Welcome Email to Selected" at bounding box center [424, 286] width 171 height 16
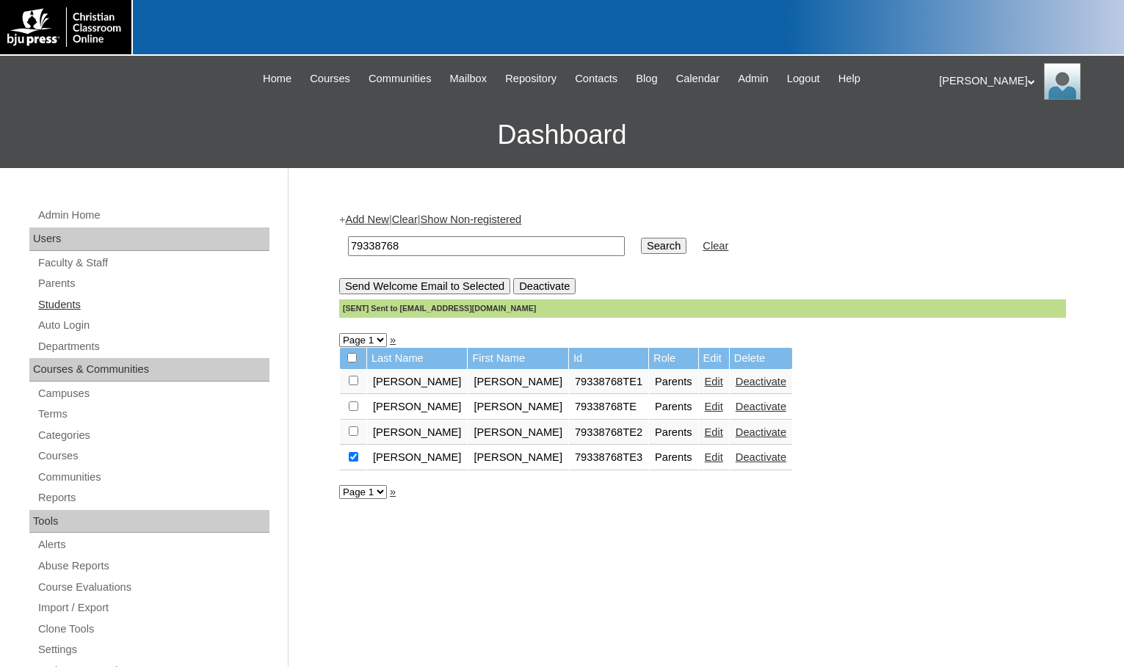
click at [85, 307] on link "Students" at bounding box center [153, 305] width 233 height 18
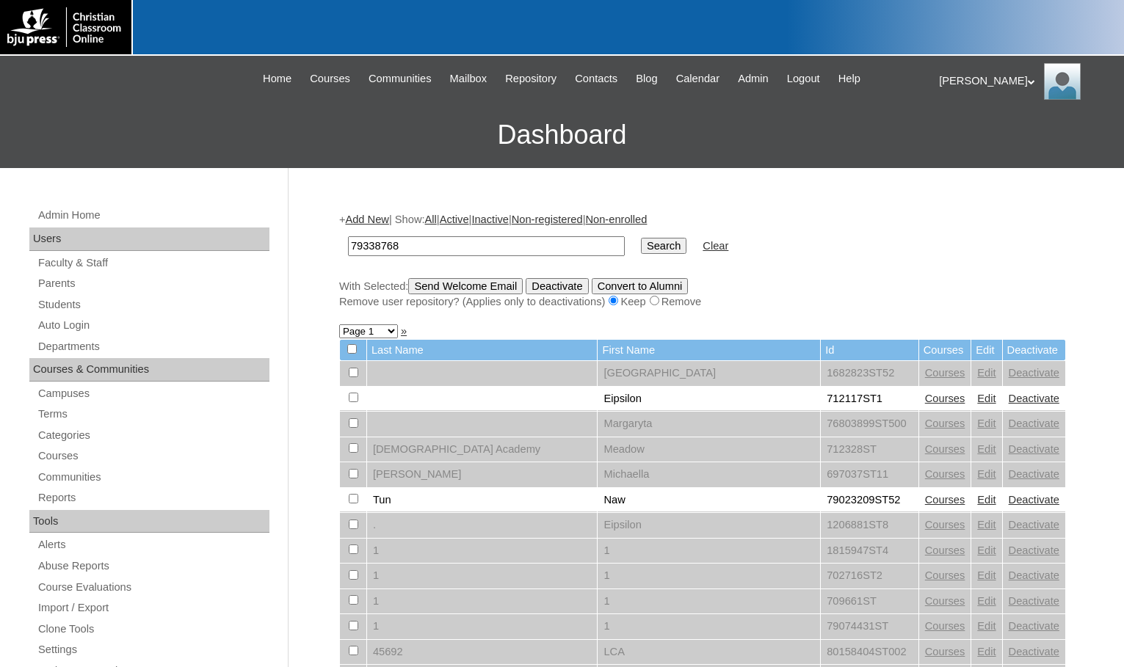
type input "79338768"
click at [641, 247] on input "Search" at bounding box center [663, 246] width 45 height 16
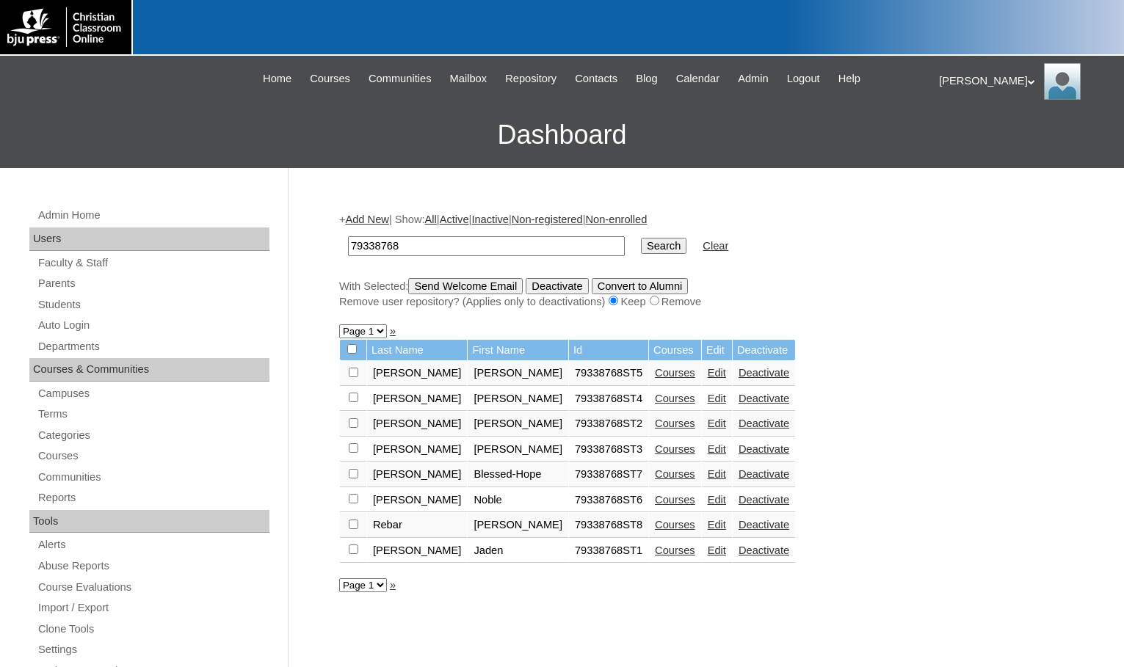
click at [385, 220] on link "Add New" at bounding box center [366, 220] width 43 height 12
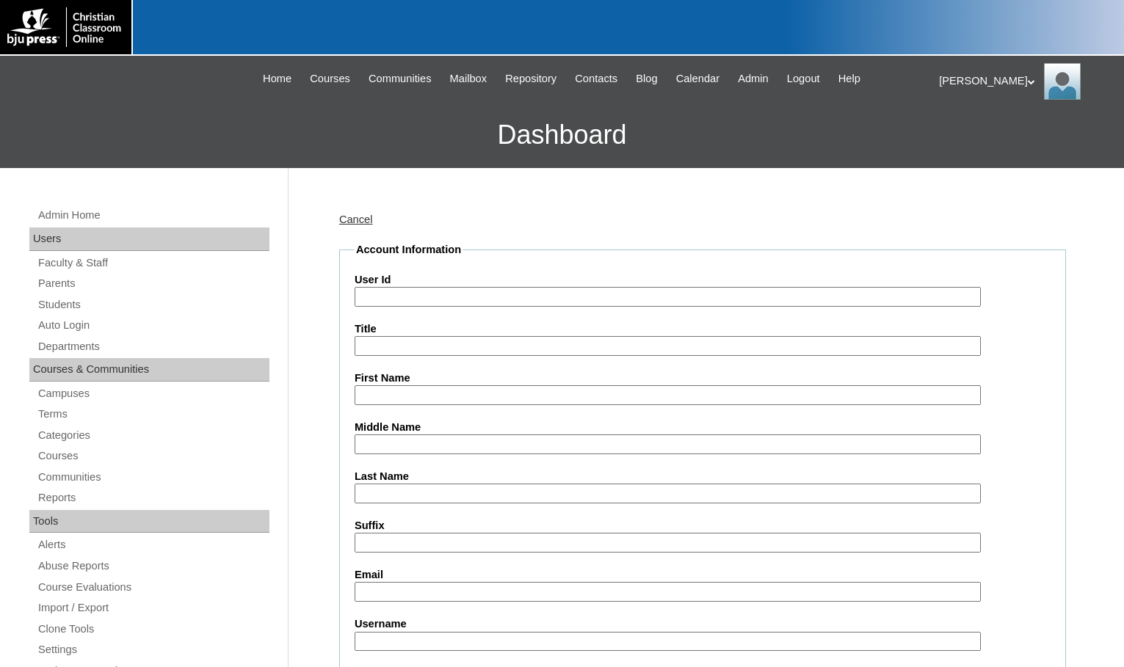
click at [419, 288] on input "User Id" at bounding box center [667, 297] width 626 height 20
paste input "79338768"
type input "79338768ST9"
type input "Hudson"
type input "Pursley"
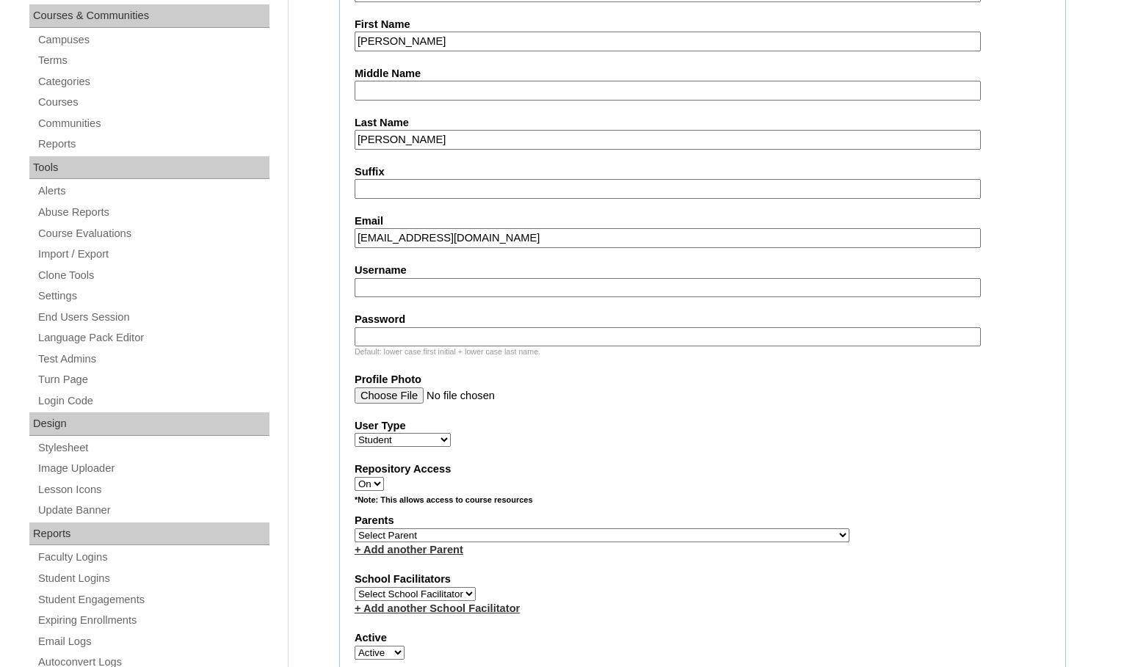
scroll to position [367, 0]
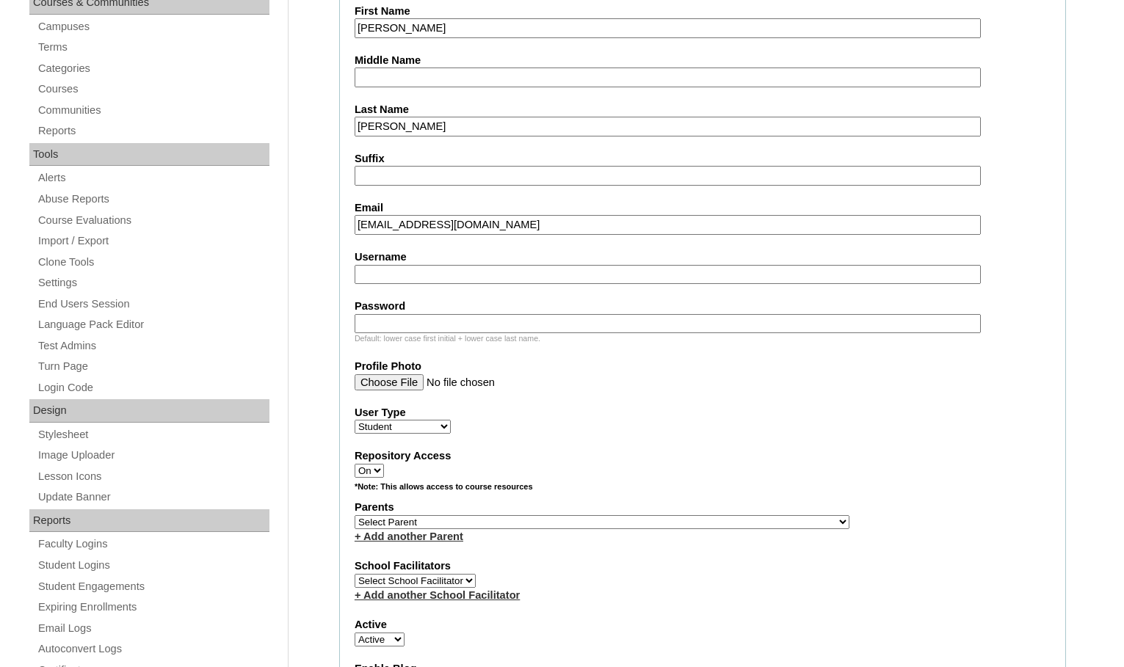
type input "hannah.pursley1@gmail.com"
click at [682, 522] on select "Select Parent , Fautanu, Ma 1, 1 23-24 accountMorgan, Jason 6th Street Mennonit…" at bounding box center [601, 522] width 495 height 14
select select "37210"
click at [708, 521] on div "Parents Select Parent , Fautanu, Ma 1, 1 23-24 accountMorgan, Jason 6th Street …" at bounding box center [702, 522] width 696 height 44
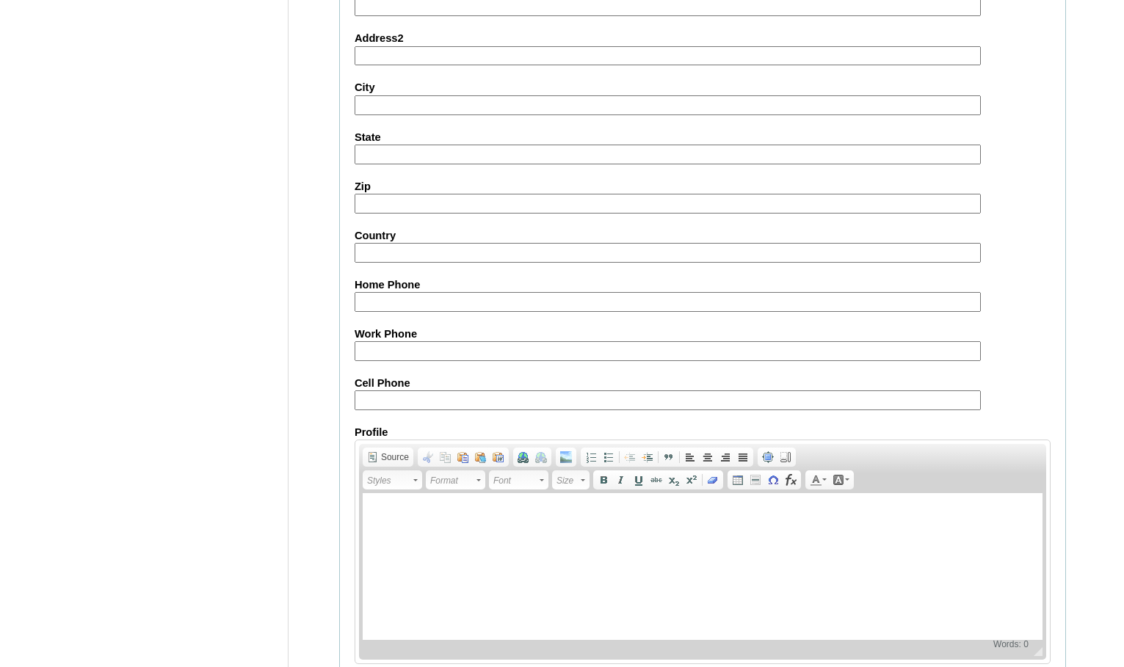
scroll to position [1566, 0]
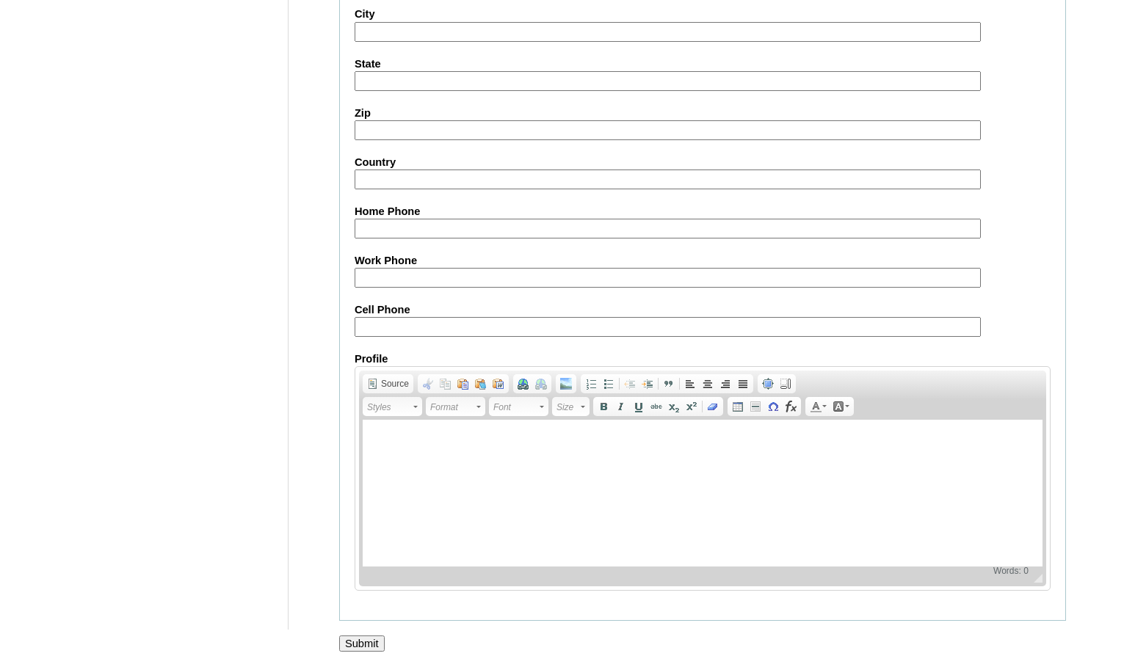
click at [364, 647] on input "Submit" at bounding box center [361, 644] width 45 height 16
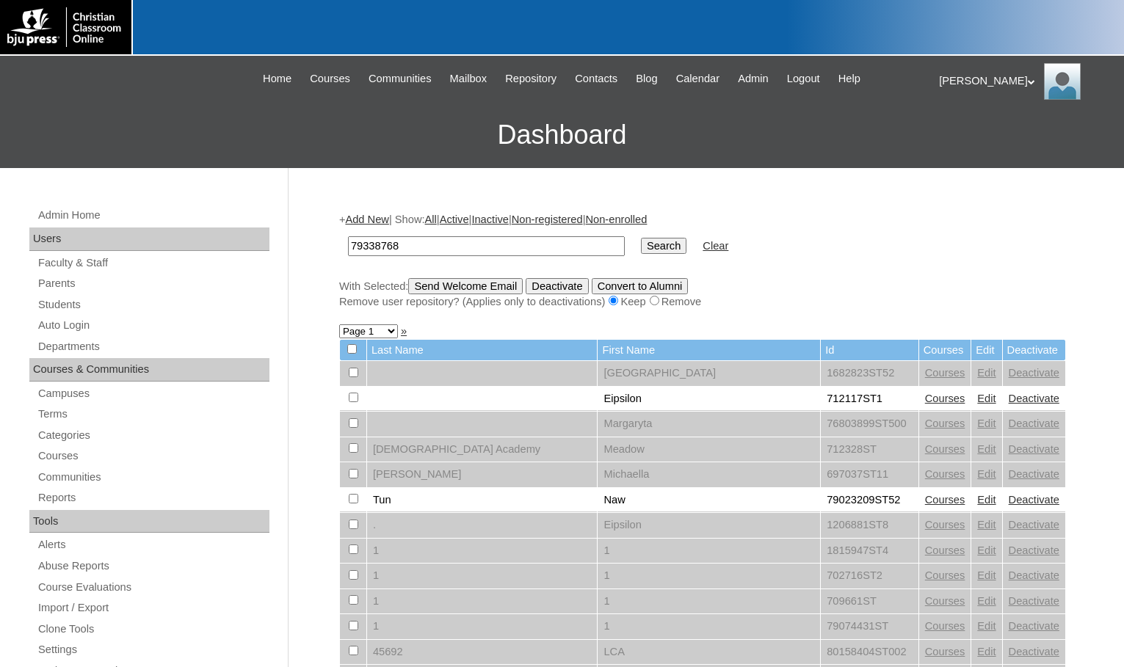
type input "79338768"
click at [641, 250] on input "Search" at bounding box center [663, 246] width 45 height 16
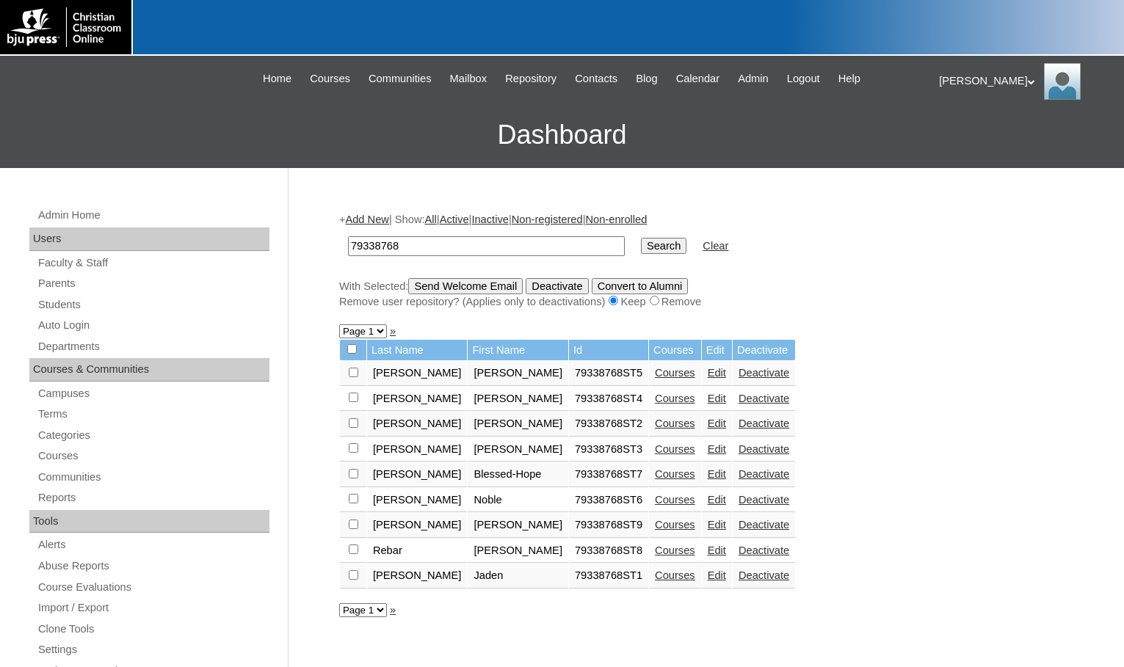
click at [655, 528] on link "Courses" at bounding box center [675, 525] width 40 height 12
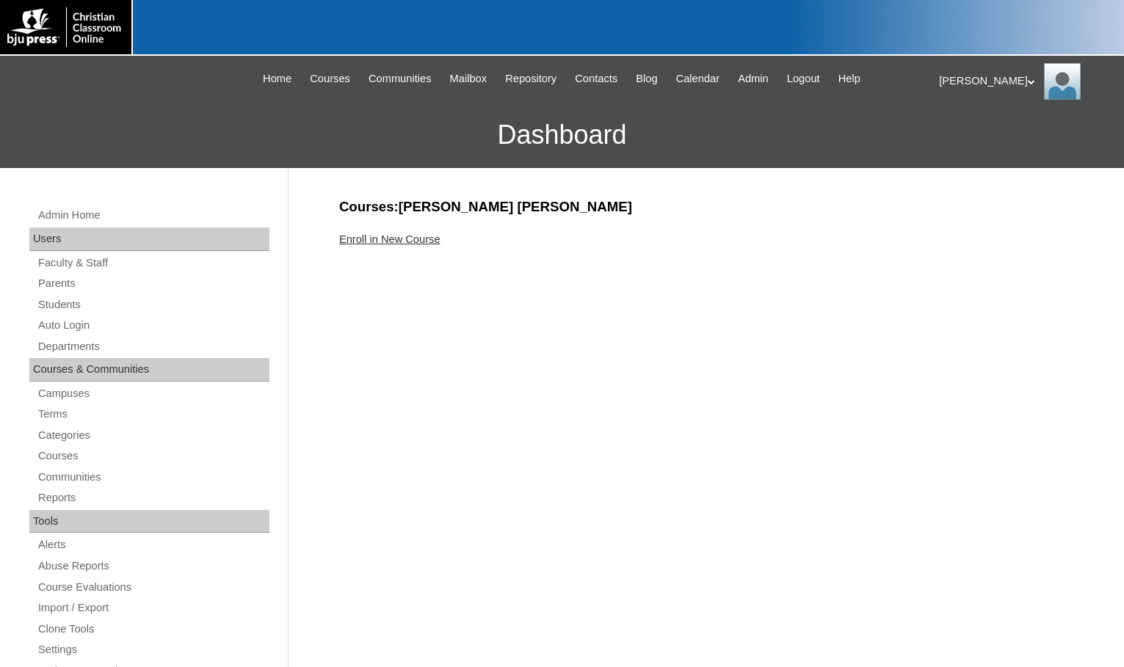
click at [382, 233] on link "Enroll in New Course" at bounding box center [389, 239] width 101 height 12
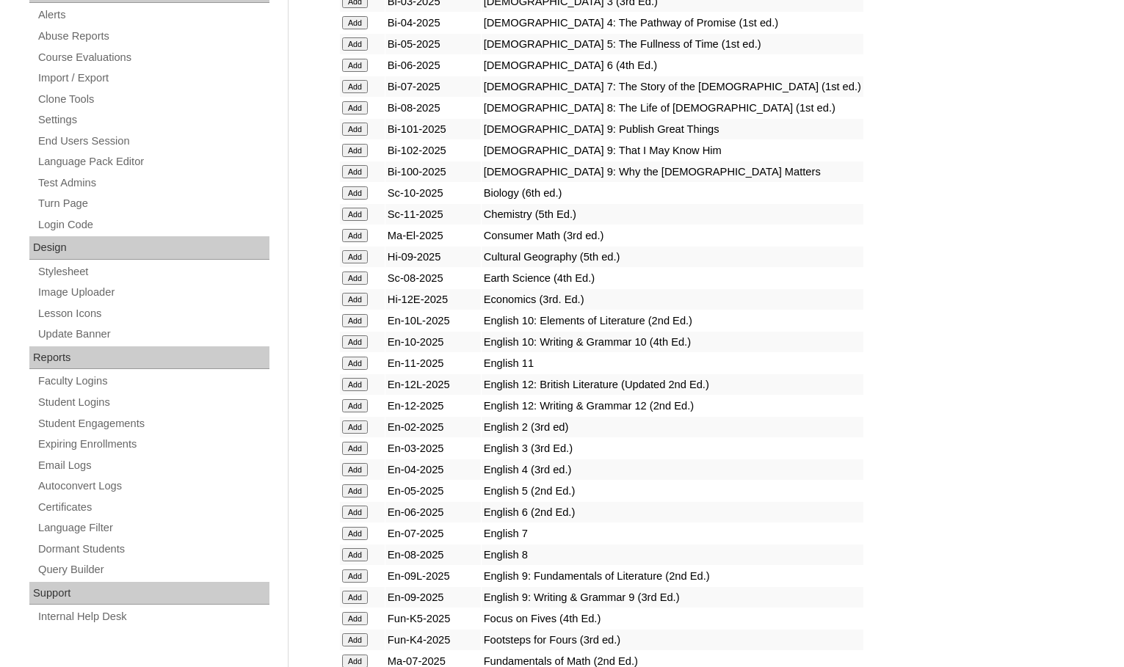
scroll to position [587, 0]
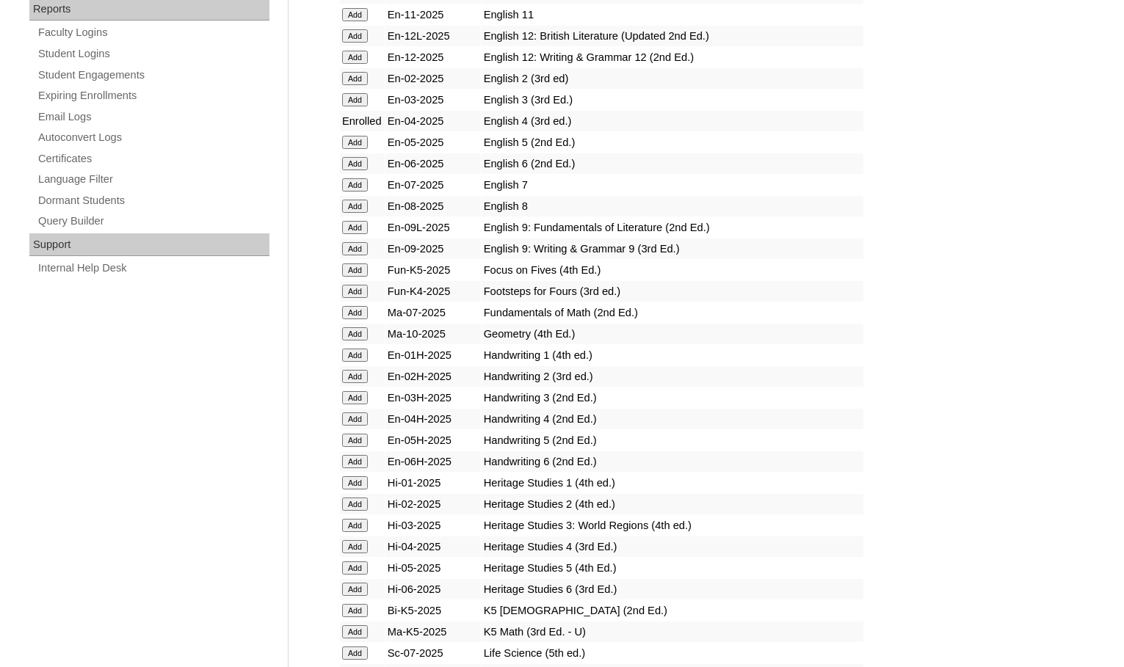
scroll to position [881, 0]
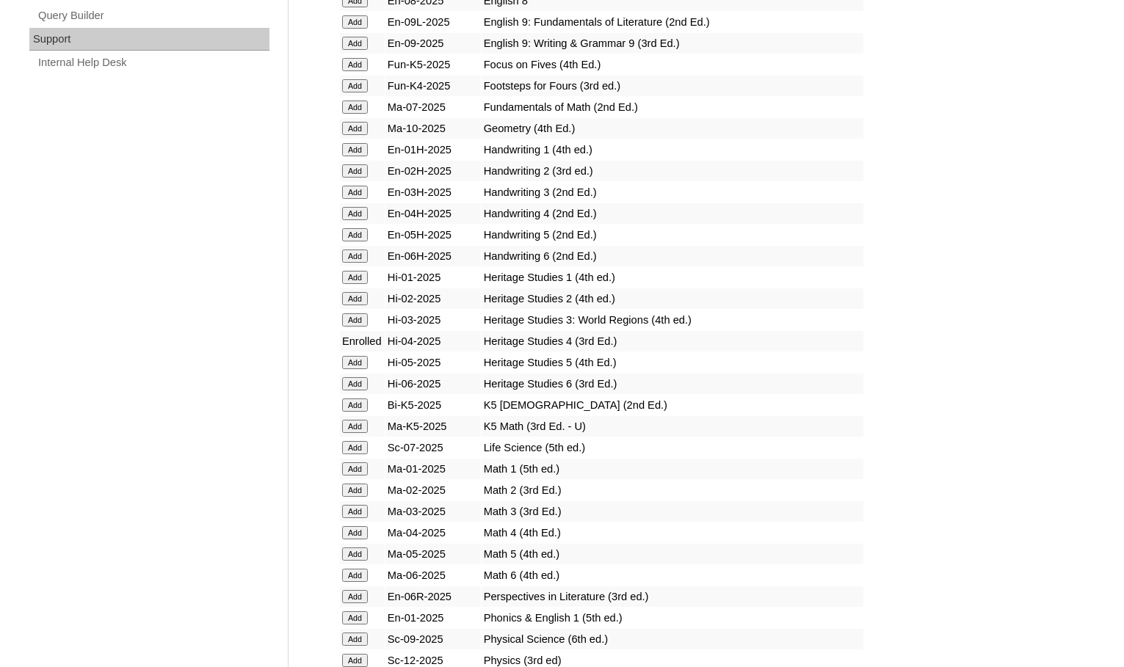
scroll to position [1101, 0]
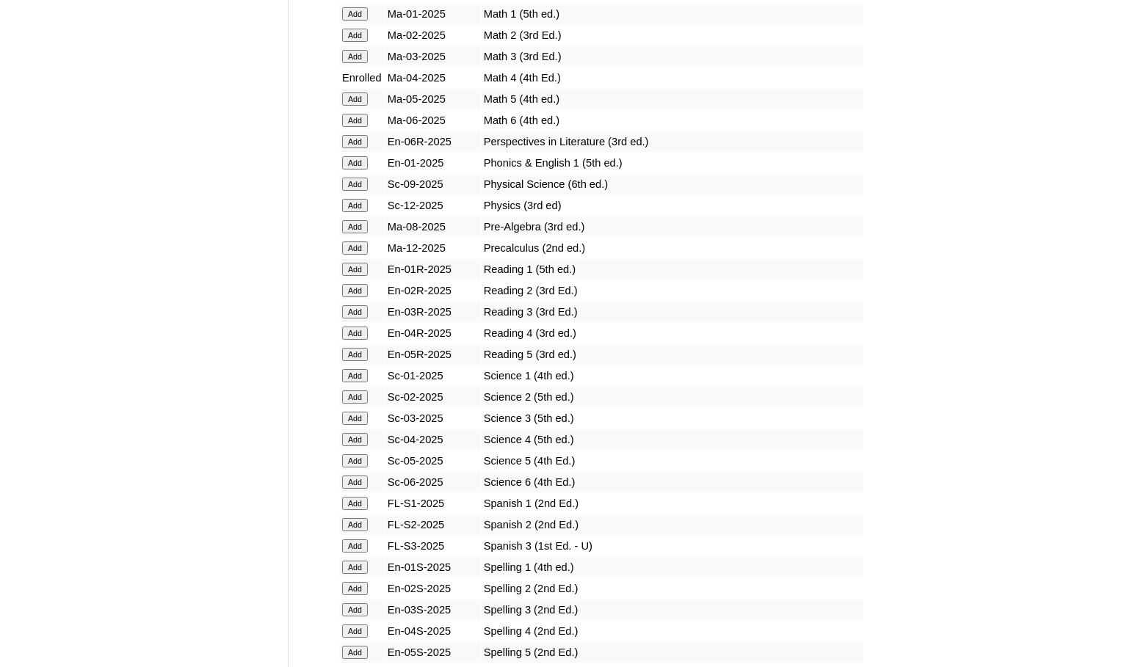
scroll to position [1541, 0]
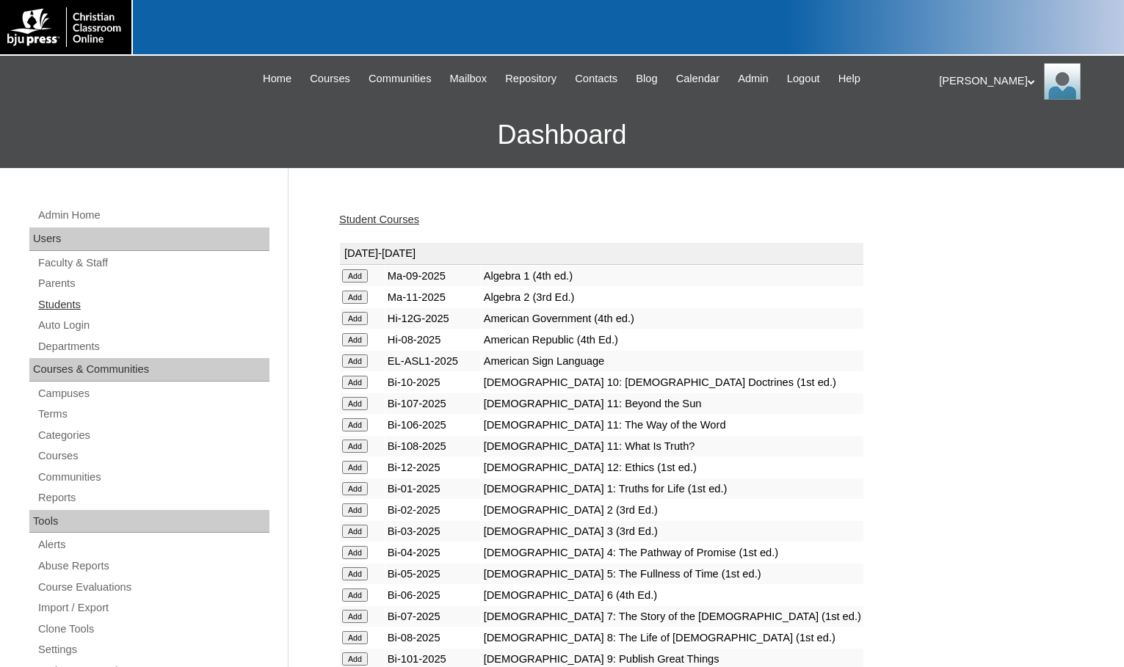
click at [92, 309] on link "Students" at bounding box center [153, 305] width 233 height 18
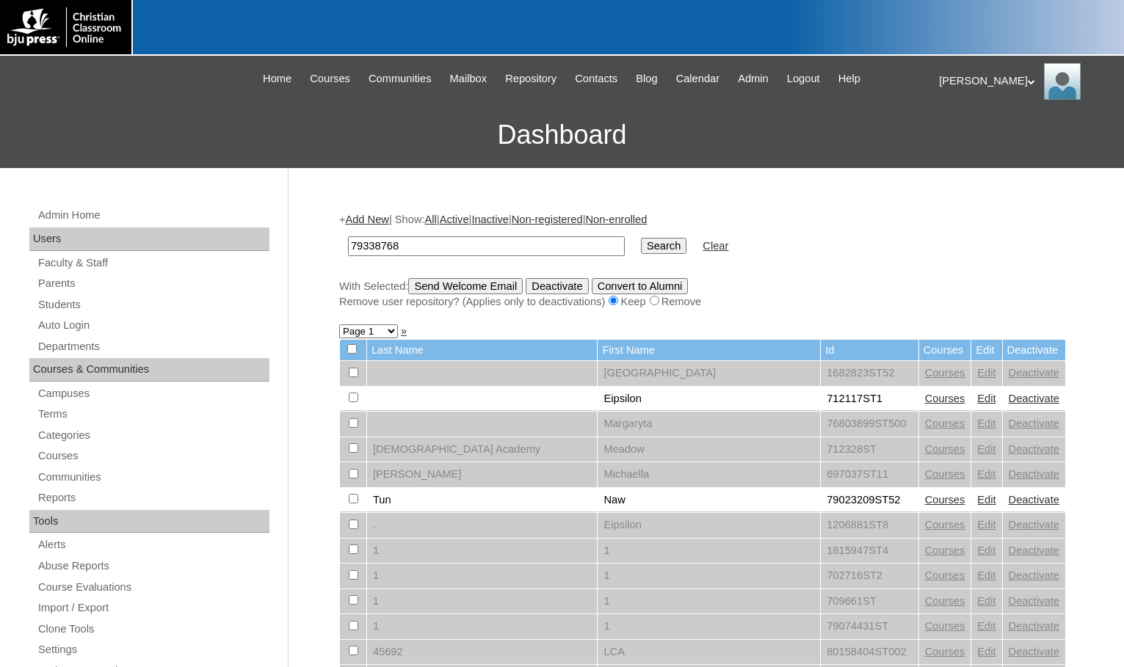
type input "79338768"
click at [641, 250] on input "Search" at bounding box center [663, 246] width 45 height 16
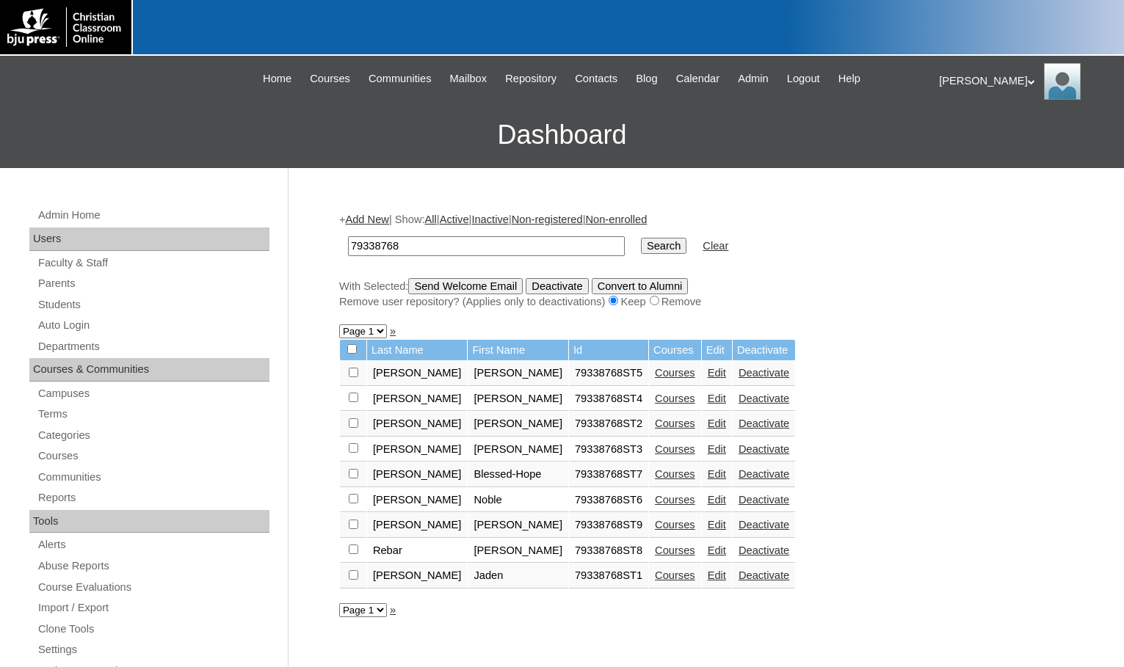
click at [352, 377] on input "checkbox" at bounding box center [354, 373] width 10 height 10
checkbox input "true"
click at [502, 287] on input "Send Welcome Email" at bounding box center [465, 286] width 114 height 16
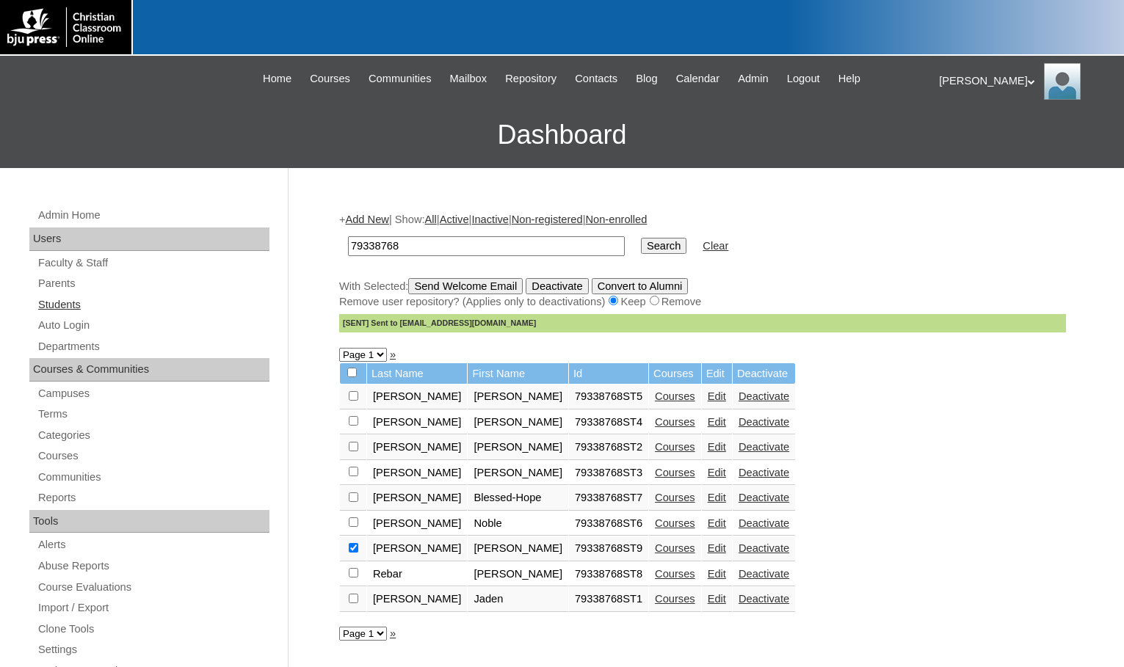
click at [106, 303] on link "Students" at bounding box center [153, 305] width 233 height 18
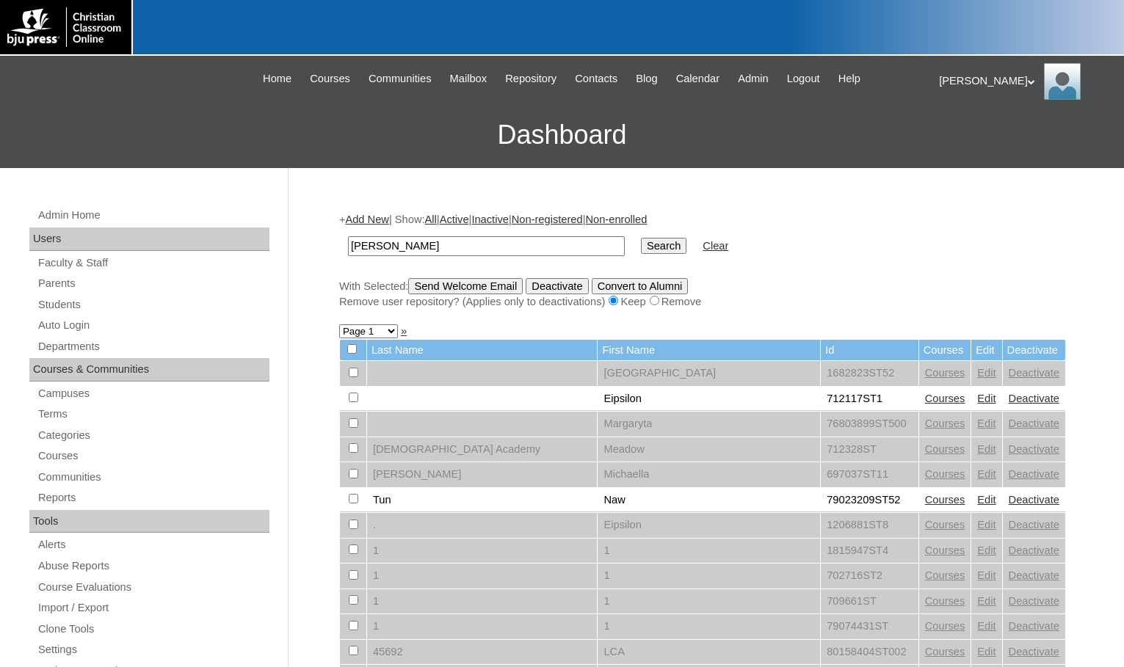
type input "[PERSON_NAME]"
click at [641, 238] on input "Search" at bounding box center [663, 246] width 45 height 16
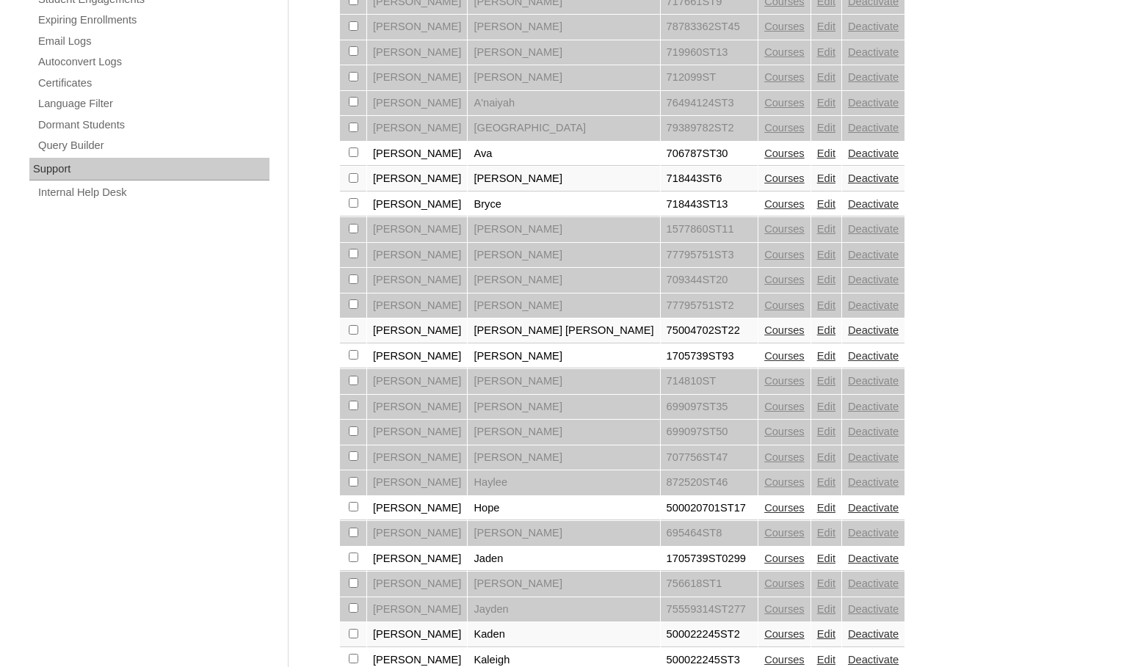
scroll to position [1005, 0]
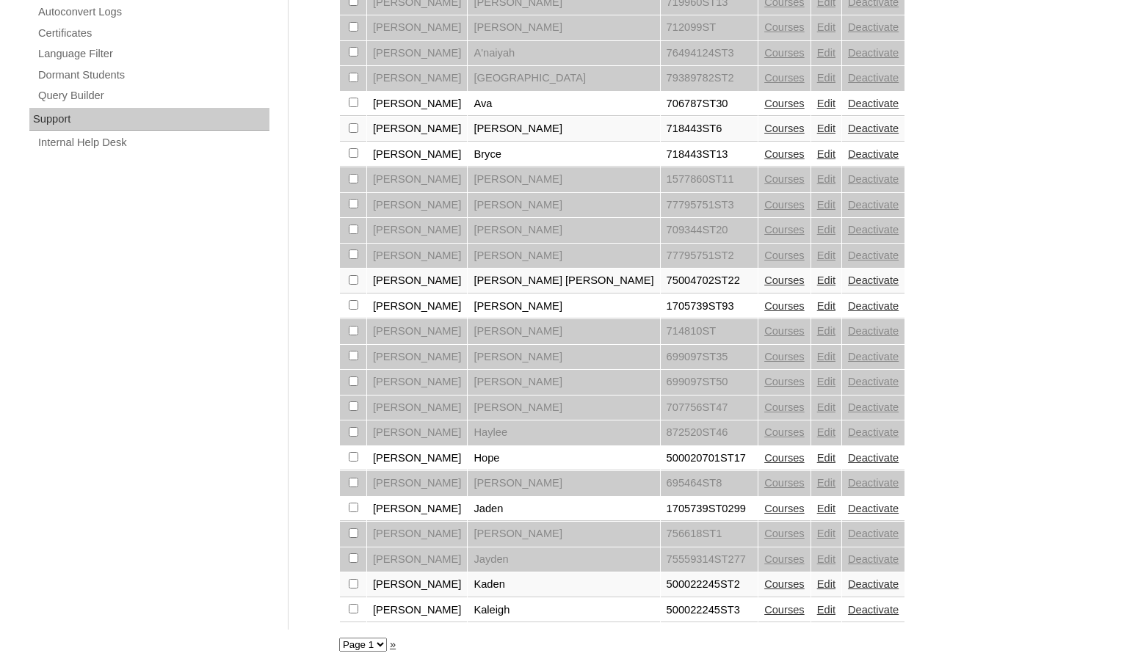
click at [362, 644] on select "Page 1 Page 2" at bounding box center [363, 645] width 48 height 14
select select "admin_students.php?q=Taylor&submit=Search&page=2"
click at [339, 638] on select "Page 1 Page 2" at bounding box center [363, 645] width 48 height 14
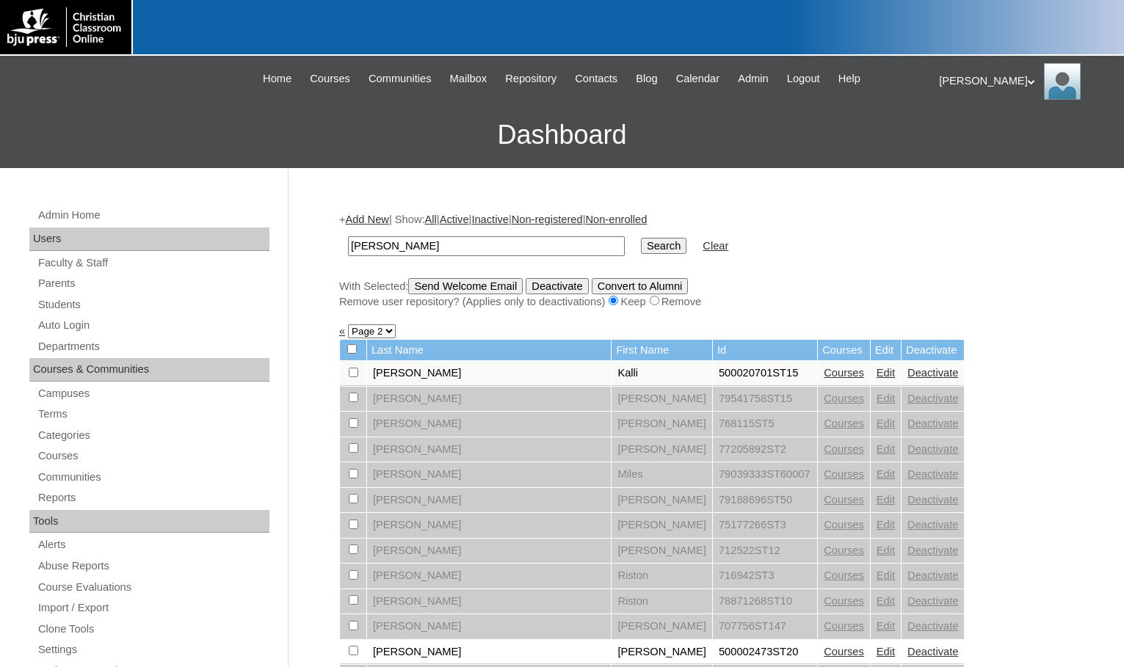
drag, startPoint x: 399, startPoint y: 249, endPoint x: 329, endPoint y: 244, distance: 70.6
click at [329, 244] on div "Admin Home Users Faculty & Staff Parents Students Auto Login Departments Course…" at bounding box center [562, 674] width 1124 height 1012
type input "[GEOGRAPHIC_DATA]"
click at [641, 238] on input "Search" at bounding box center [663, 246] width 45 height 16
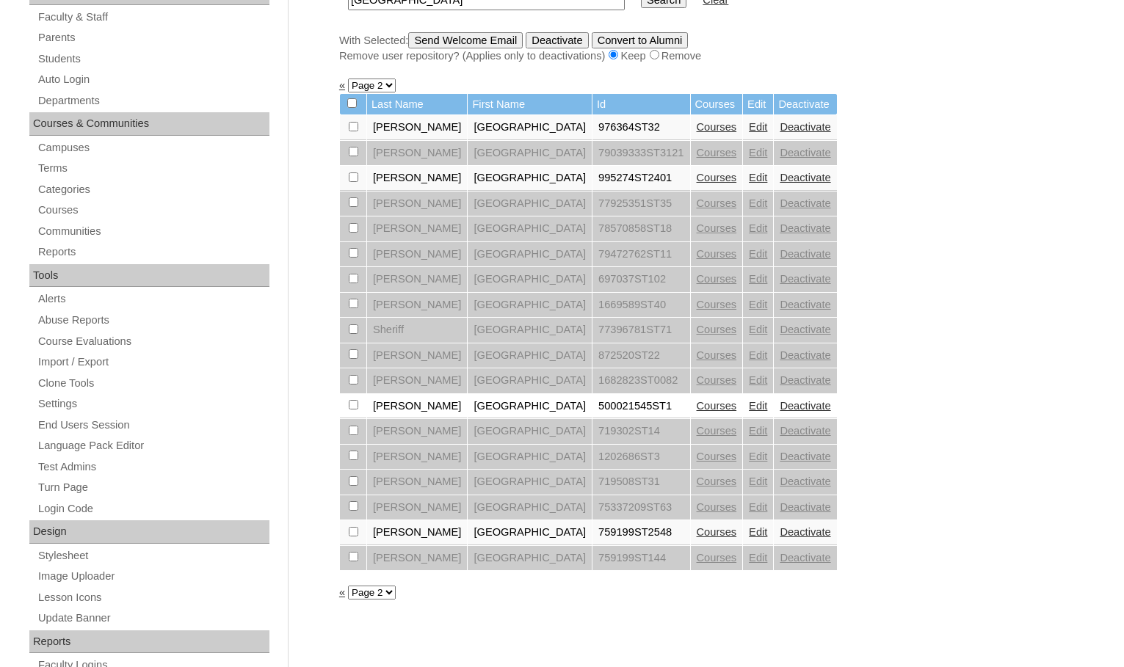
scroll to position [220, 0]
